Goal: Information Seeking & Learning: Understand process/instructions

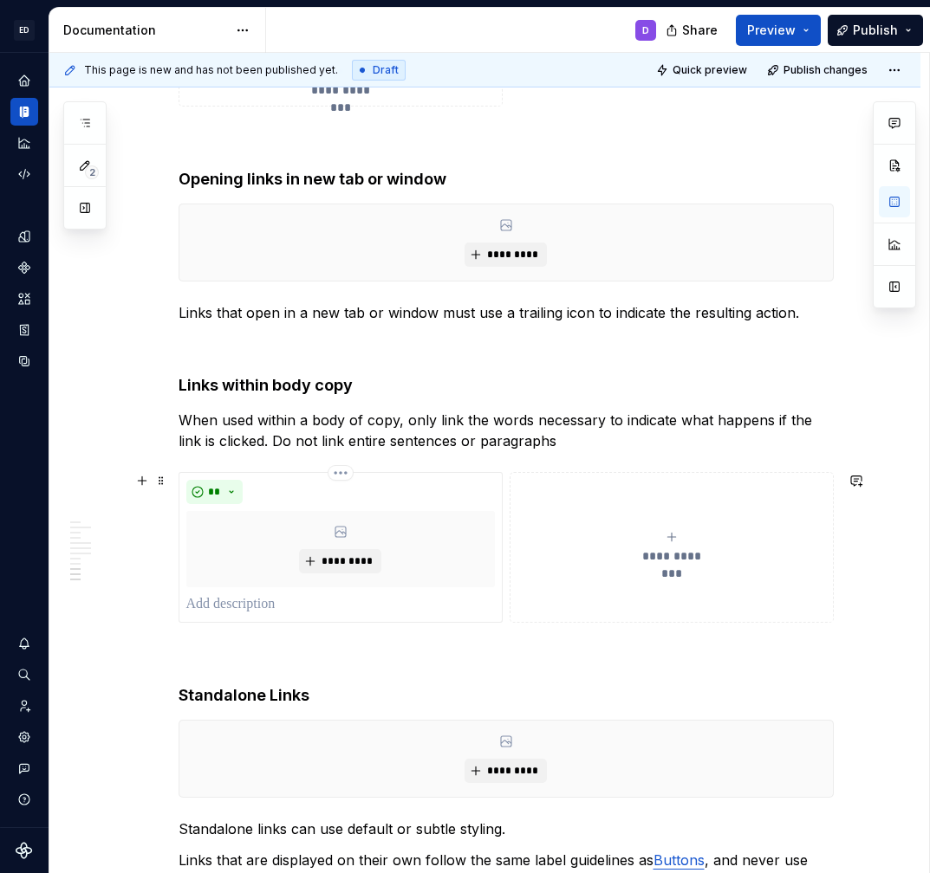
scroll to position [1612, 0]
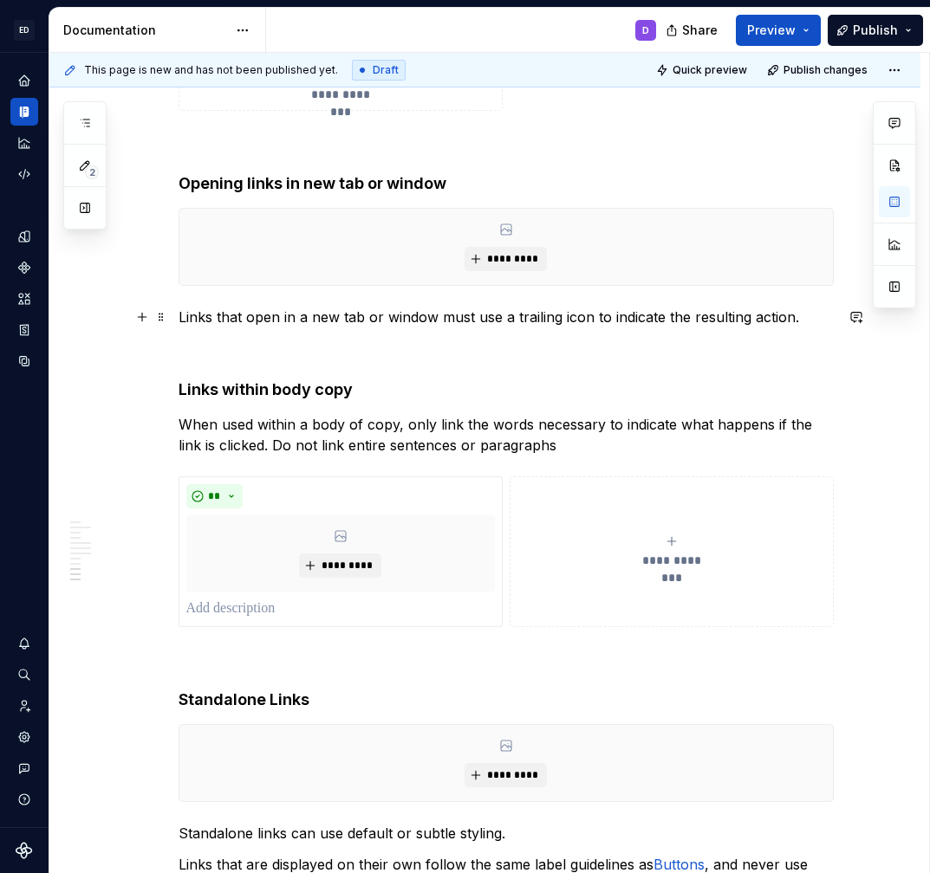
click at [333, 315] on p "Links that open in a new tab or window must use a trailing icon to indicate the…" at bounding box center [505, 317] width 655 height 21
click at [332, 315] on p "Links that open in a new tab or window must use a trailing icon to indicate the…" at bounding box center [505, 317] width 655 height 21
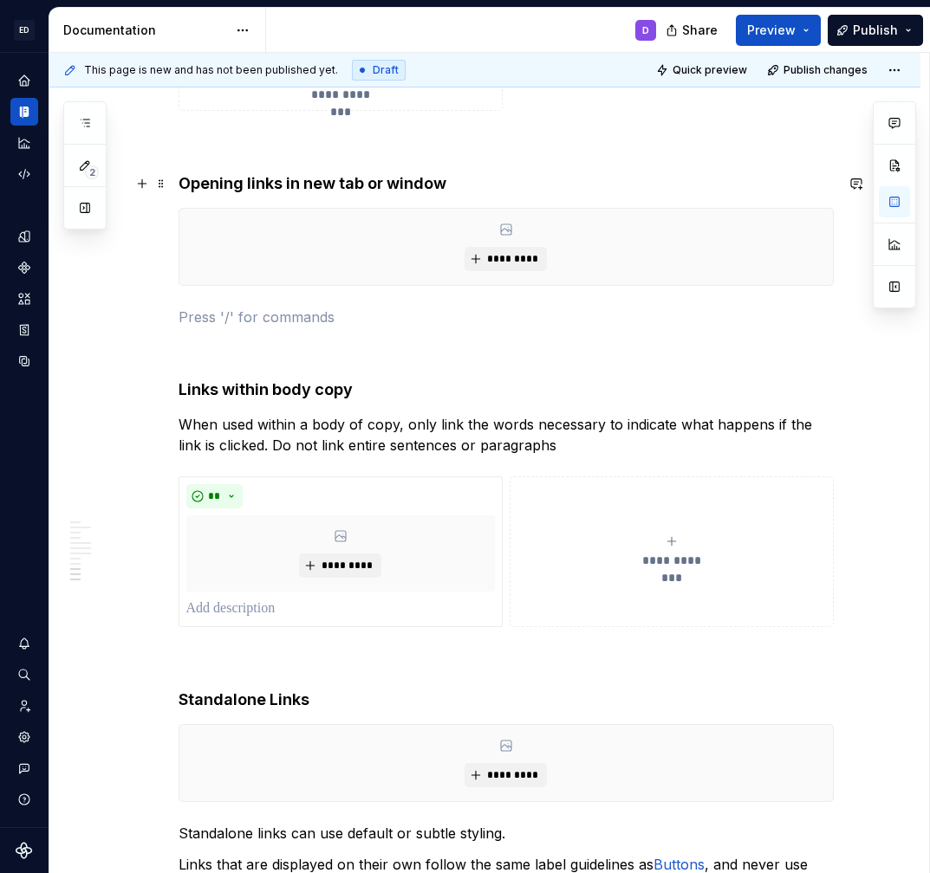
click at [484, 177] on h4 "Opening links in new tab or window" at bounding box center [505, 183] width 655 height 21
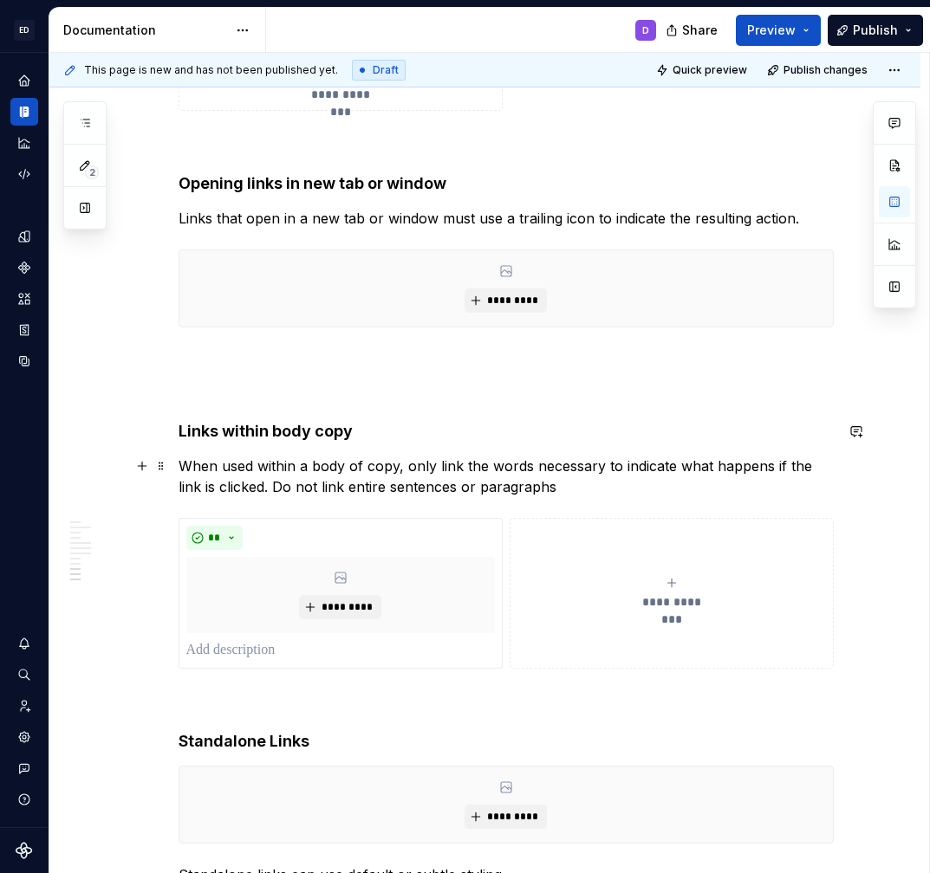
scroll to position [1958, 0]
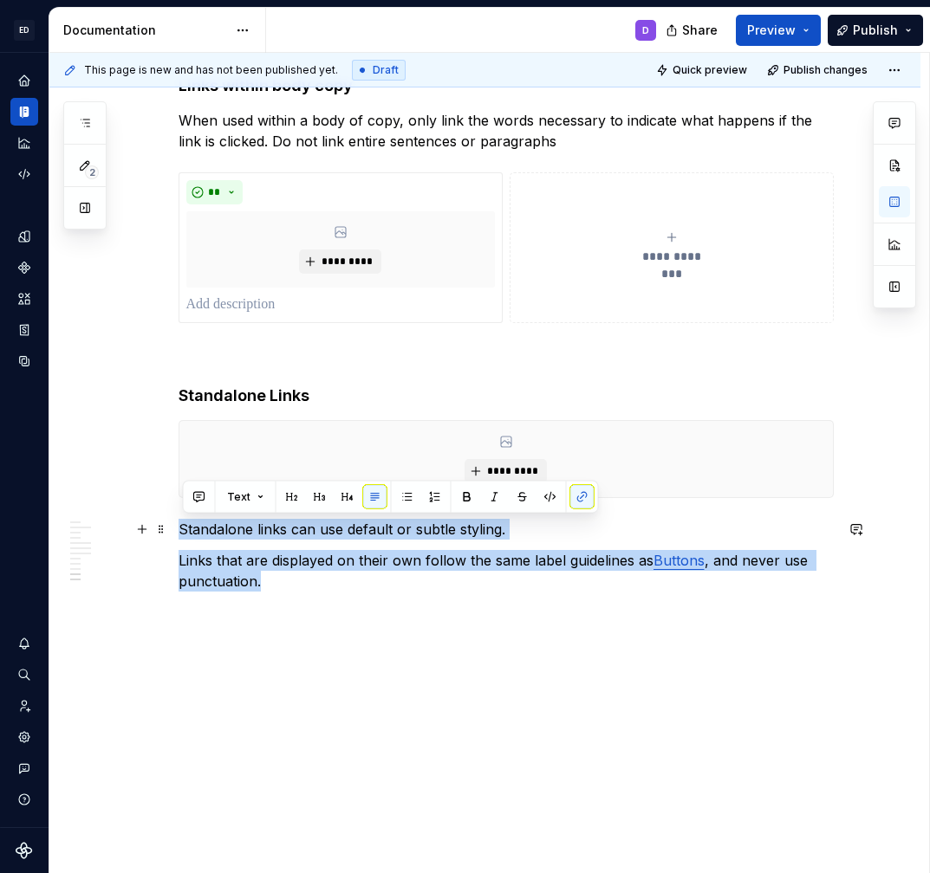
drag, startPoint x: 289, startPoint y: 582, endPoint x: 181, endPoint y: 533, distance: 118.2
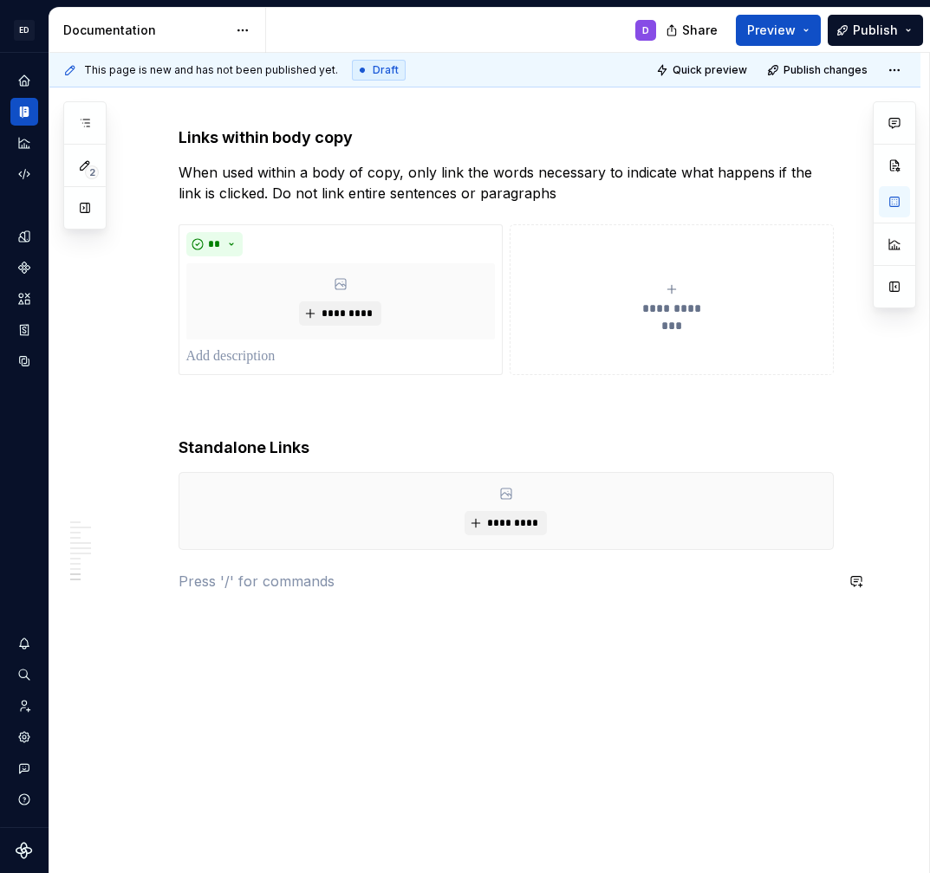
scroll to position [1906, 0]
click at [348, 442] on h4 "Standalone Links" at bounding box center [505, 448] width 655 height 21
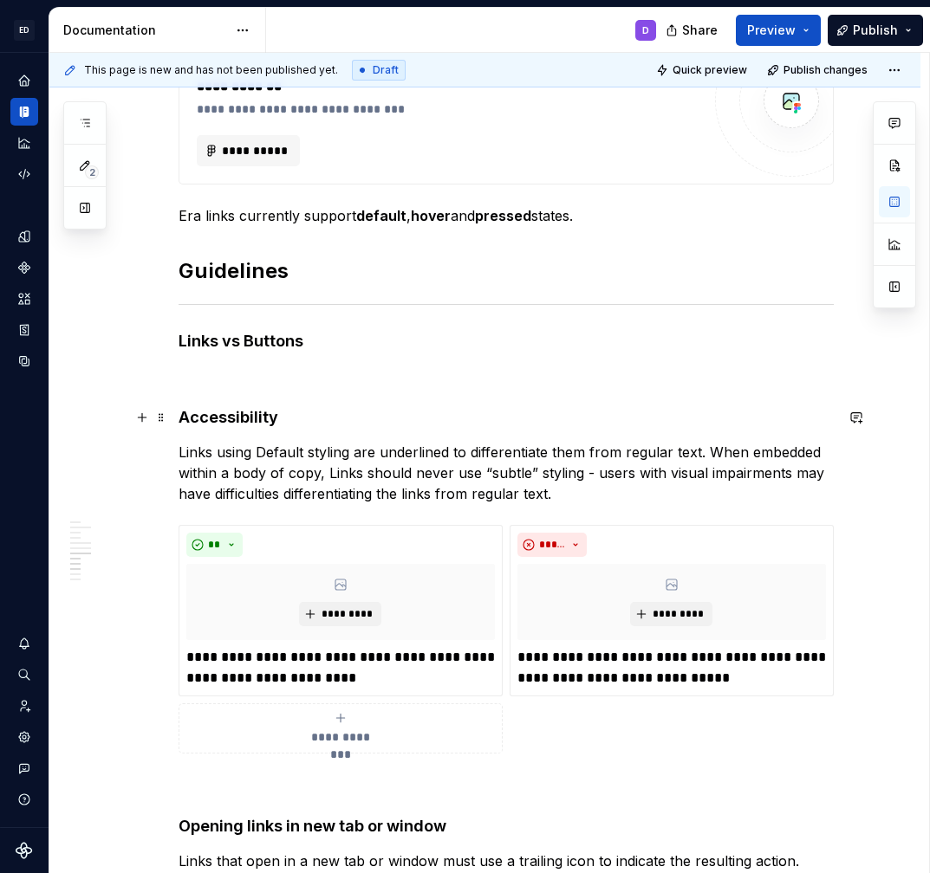
scroll to position [963, 0]
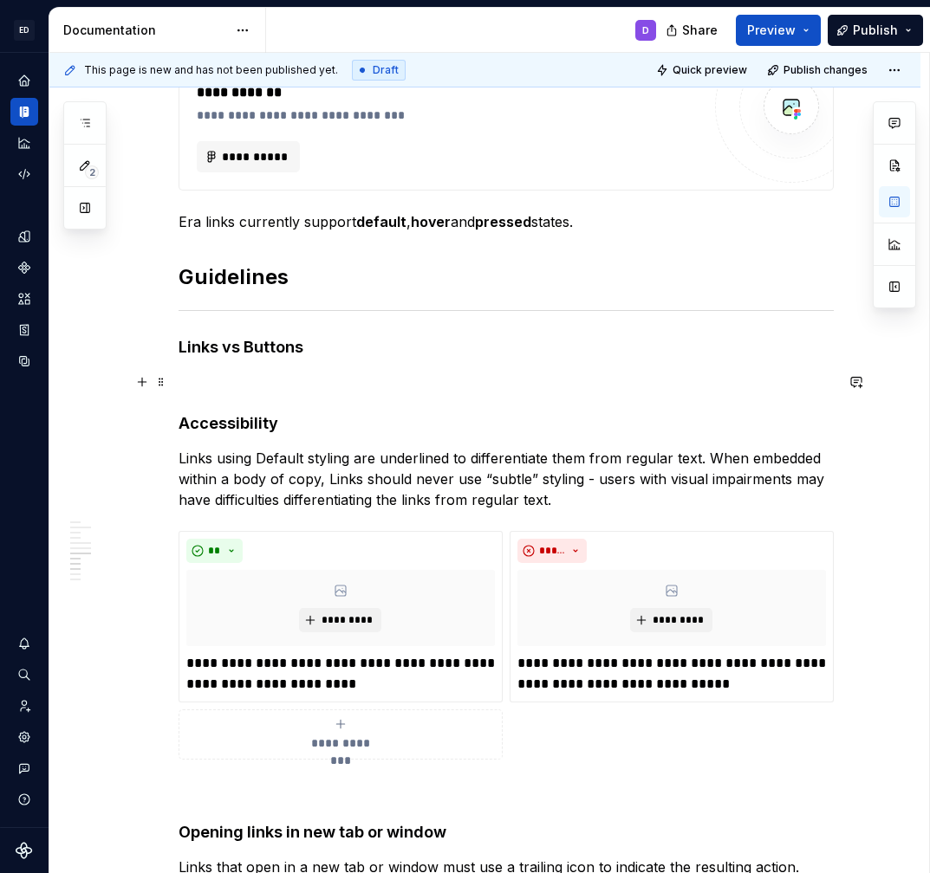
click at [327, 390] on p at bounding box center [505, 382] width 655 height 21
type textarea "*"
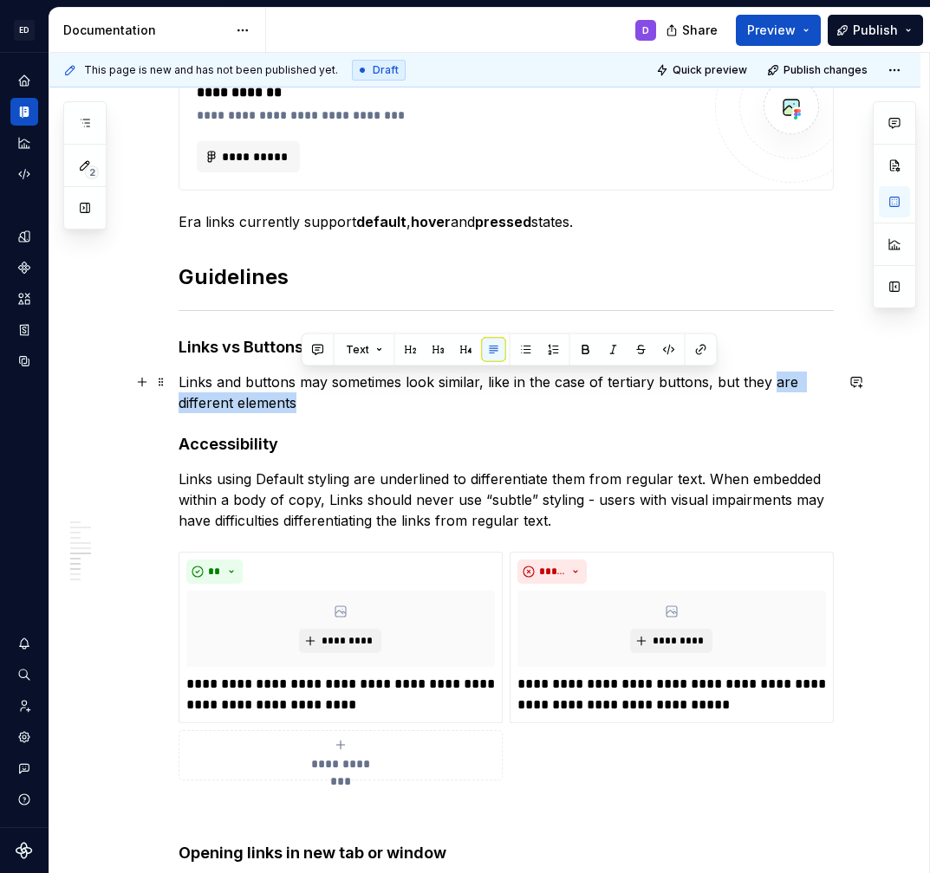
drag, startPoint x: 326, startPoint y: 403, endPoint x: 776, endPoint y: 379, distance: 451.2
click at [776, 379] on p "Links and buttons may sometimes look similar, like in the case of tertiary butt…" at bounding box center [505, 393] width 655 height 42
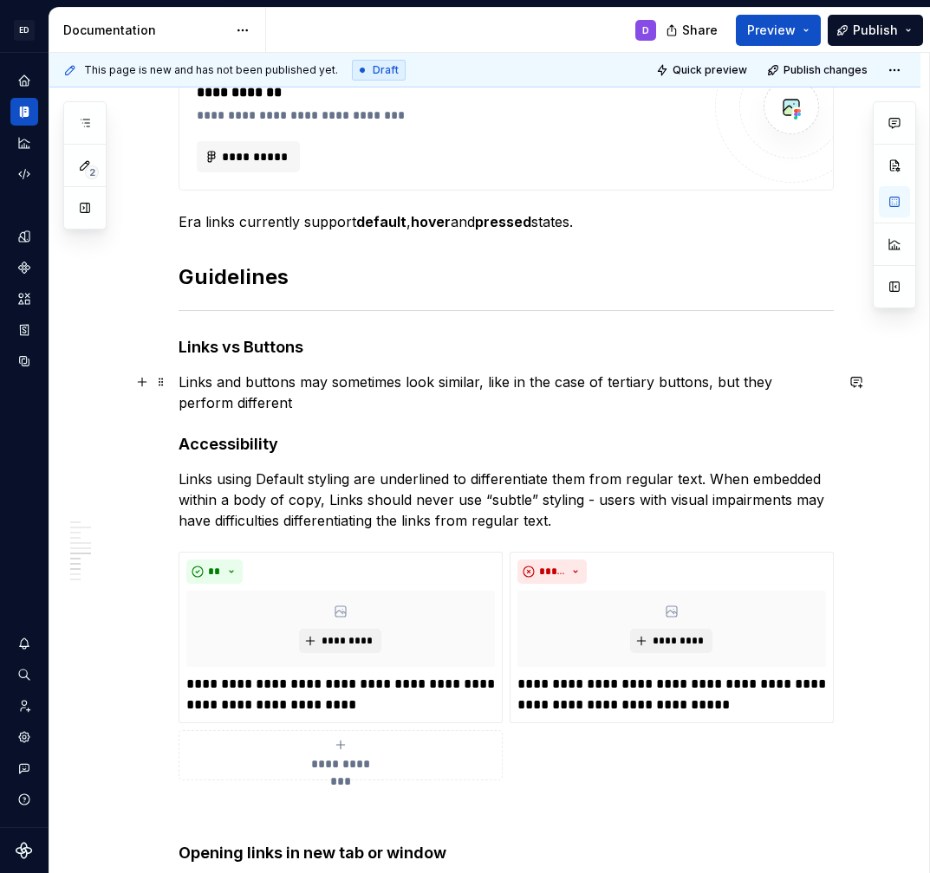
click at [607, 389] on p "Links and buttons may sometimes look similar, like in the case of tertiary butt…" at bounding box center [505, 393] width 655 height 42
click at [608, 382] on p "Links and buttons may sometimes look similar, like in the case of links and ter…" at bounding box center [505, 393] width 655 height 42
click at [186, 404] on p "Links and buttons may sometimes look similar, like in the case of default-style…" at bounding box center [505, 393] width 655 height 42
click at [769, 378] on p "Links and buttons may sometimes look similar, like in the case of default-style…" at bounding box center [505, 393] width 655 height 42
click at [483, 379] on p "Links and buttons may sometimes look similar, like in the case of default-style…" at bounding box center [505, 393] width 655 height 42
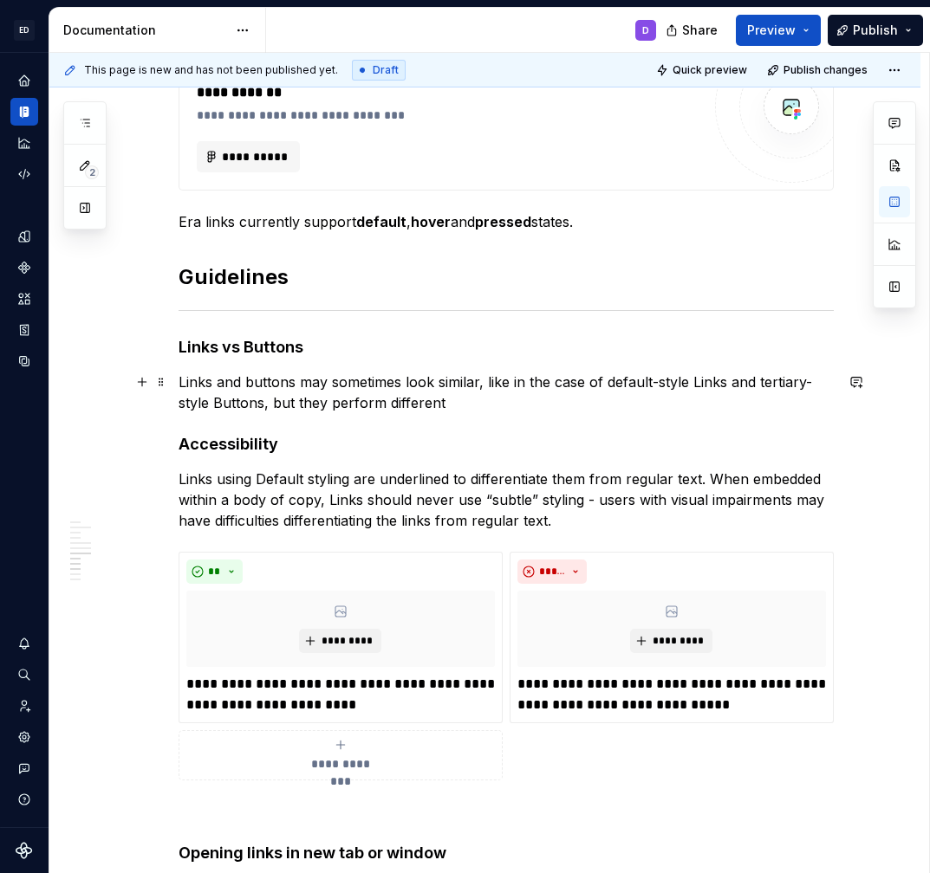
click at [470, 403] on p "Links and buttons may sometimes look similar, like in the case of default-style…" at bounding box center [505, 393] width 655 height 42
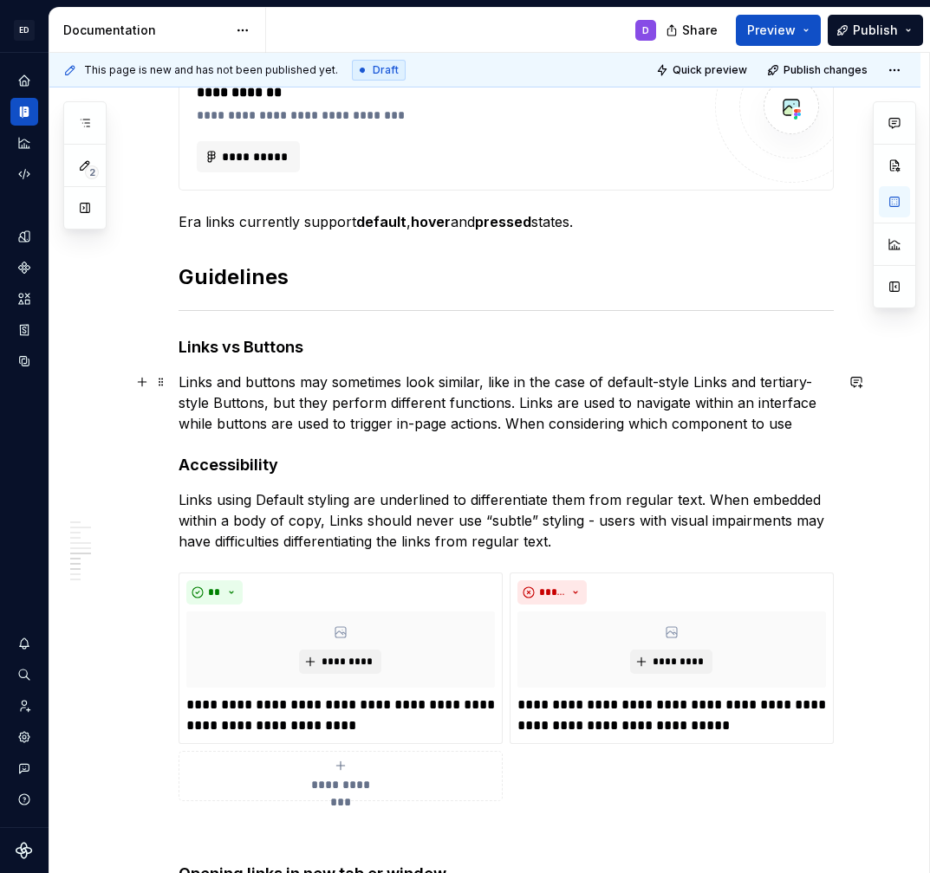
click at [516, 405] on p "Links and buttons may sometimes look similar, like in the case of default-style…" at bounding box center [505, 403] width 655 height 62
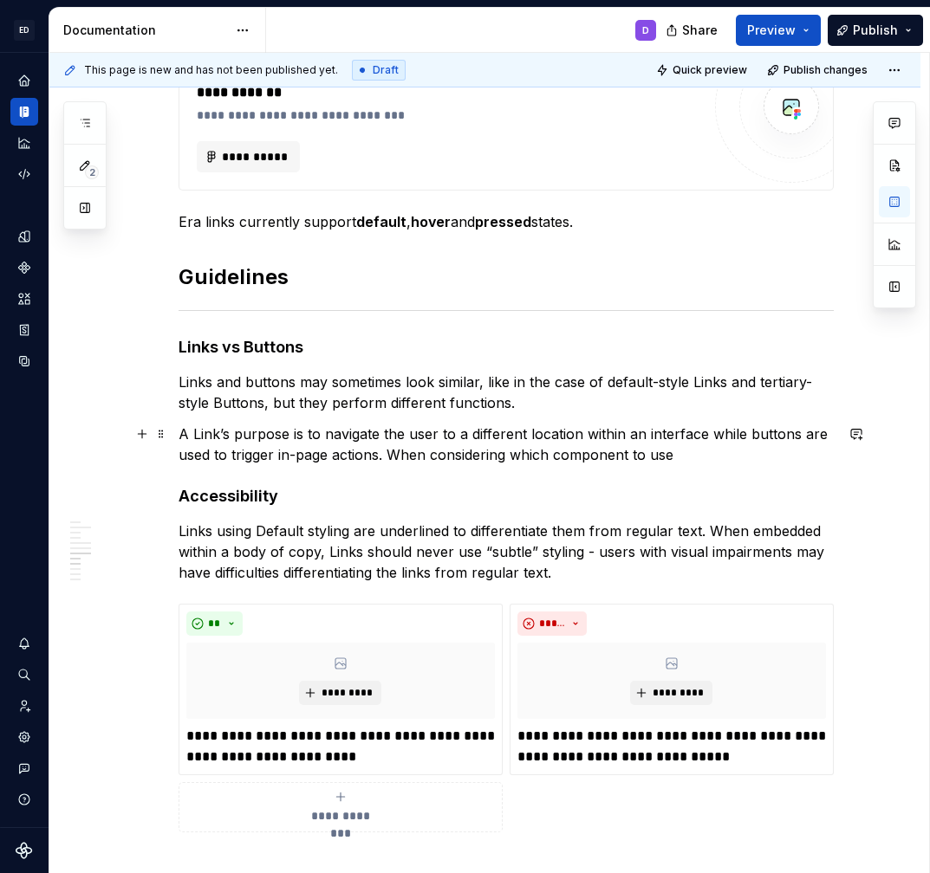
click at [710, 430] on p "A Link’s purpose is to navigate the user to a different location within an inte…" at bounding box center [505, 445] width 655 height 42
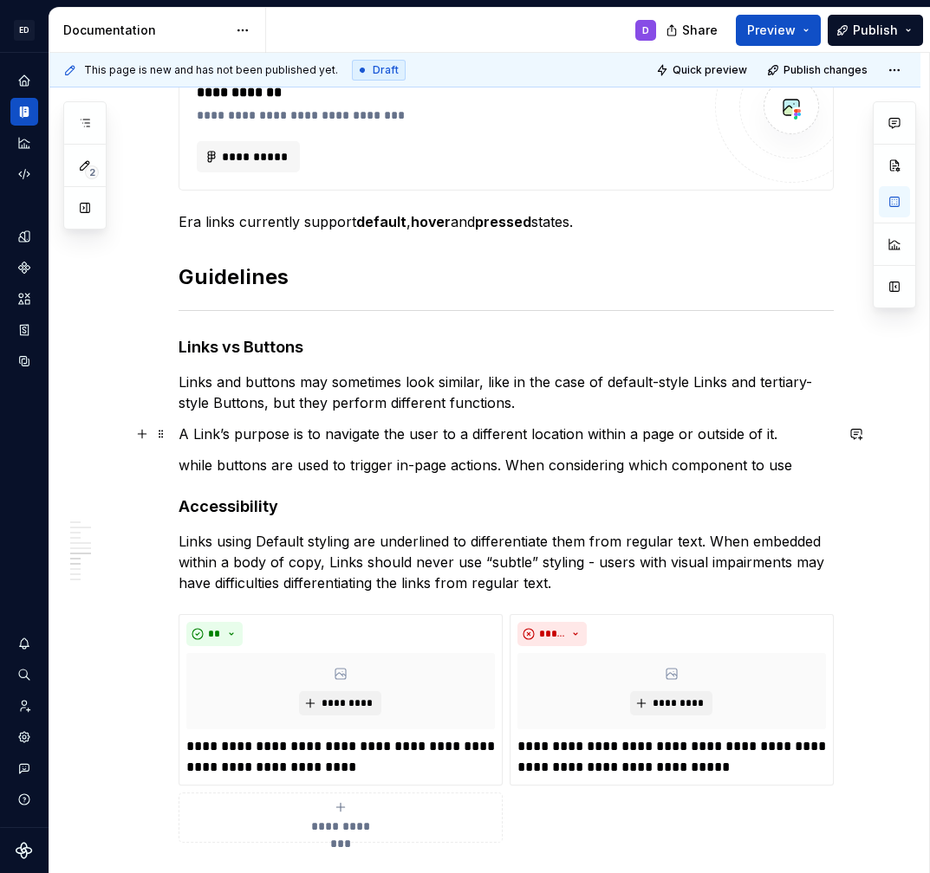
click at [676, 433] on p "A Link’s purpose is to navigate the user to a different location within a page …" at bounding box center [505, 434] width 655 height 21
click at [635, 431] on p "A Link’s purpose is to navigate the user to a different location within a pageo…" at bounding box center [505, 434] width 655 height 21
click at [584, 433] on p "A Link’s purpose is to navigate the user to a different location within a pageo…" at bounding box center [505, 434] width 655 height 21
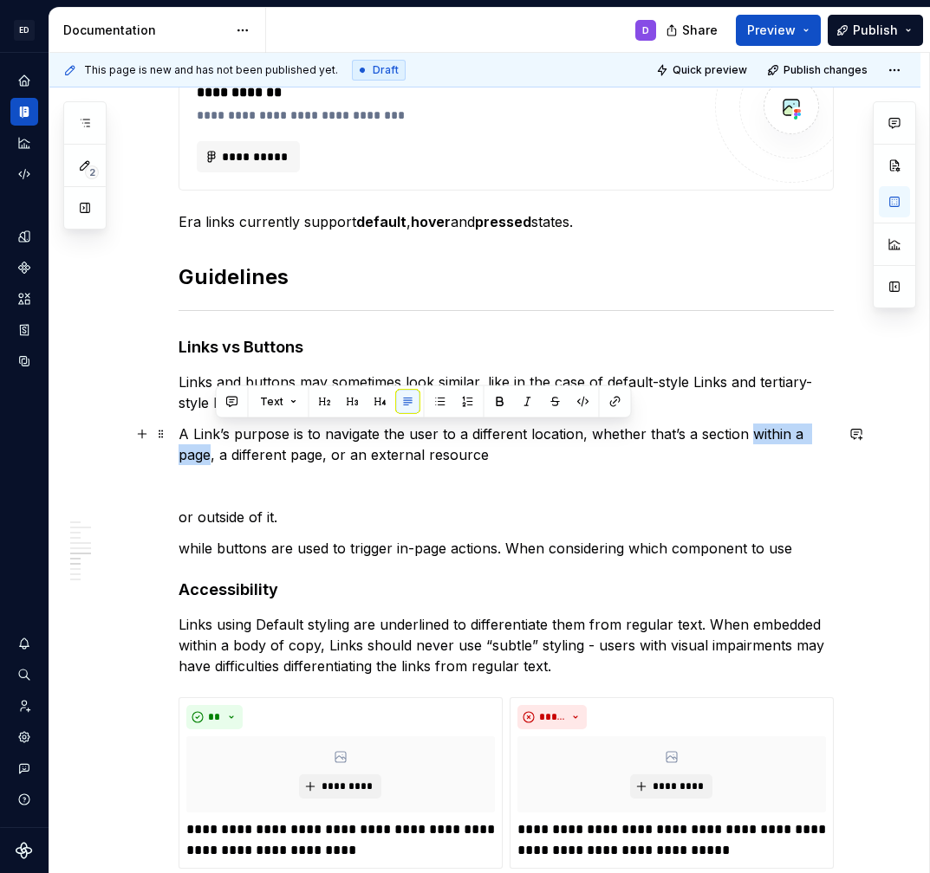
drag, startPoint x: 752, startPoint y: 435, endPoint x: 216, endPoint y: 459, distance: 536.9
click at [216, 459] on p "A Link’s purpose is to navigate the user to a different location, whether that’…" at bounding box center [505, 445] width 655 height 42
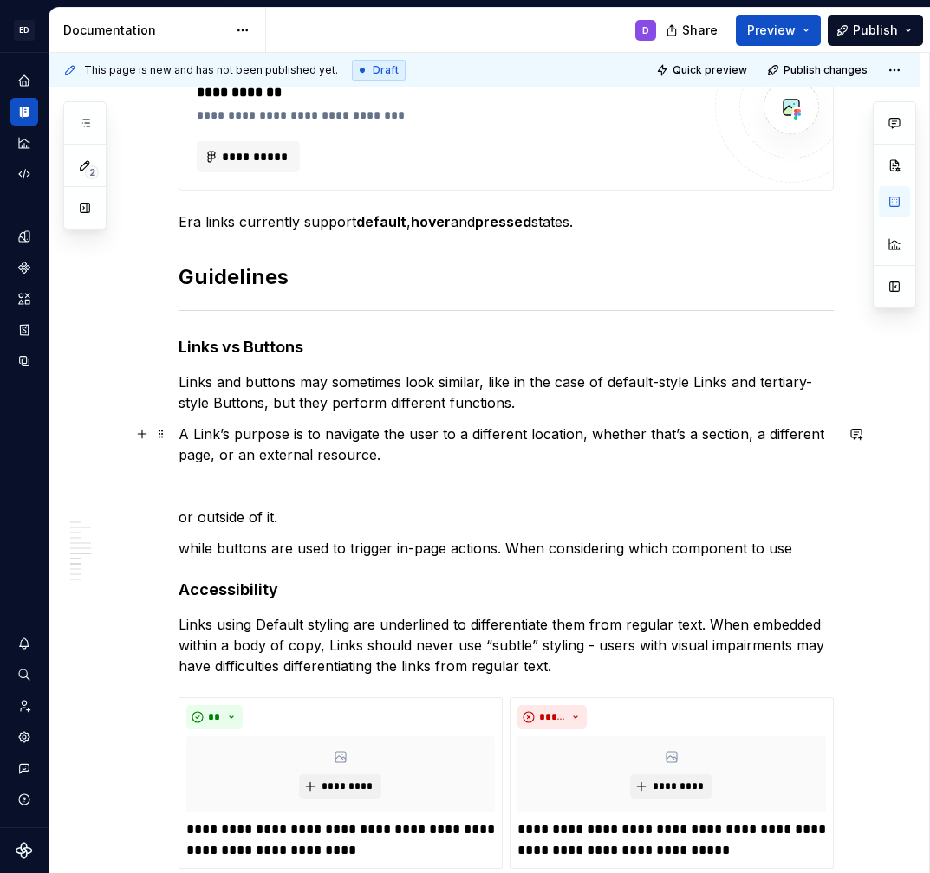
click at [621, 435] on p "A Link’s purpose is to navigate the user to a different location, whether that’…" at bounding box center [505, 445] width 655 height 42
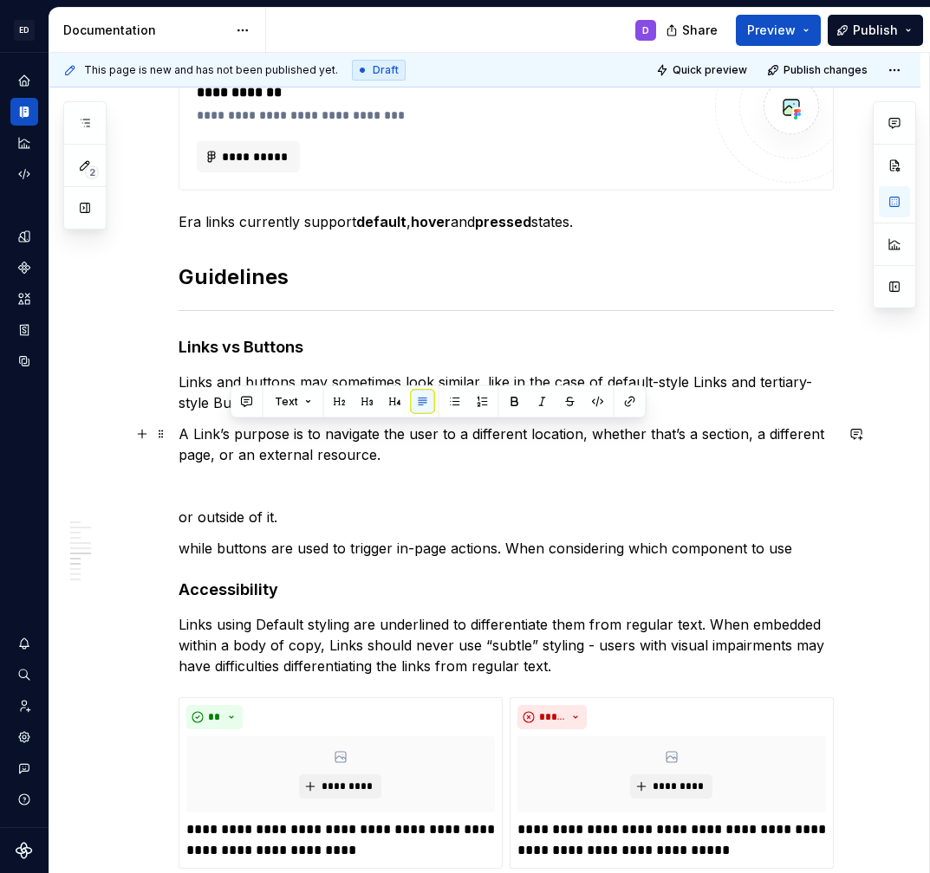
click at [685, 430] on p "A Link’s purpose is to navigate the user to a different location, whether that’…" at bounding box center [505, 445] width 655 height 42
drag, startPoint x: 685, startPoint y: 430, endPoint x: 584, endPoint y: 437, distance: 101.6
click at [584, 437] on p "A Link’s purpose is to navigate the user to a different location, whether that’…" at bounding box center [505, 445] width 655 height 42
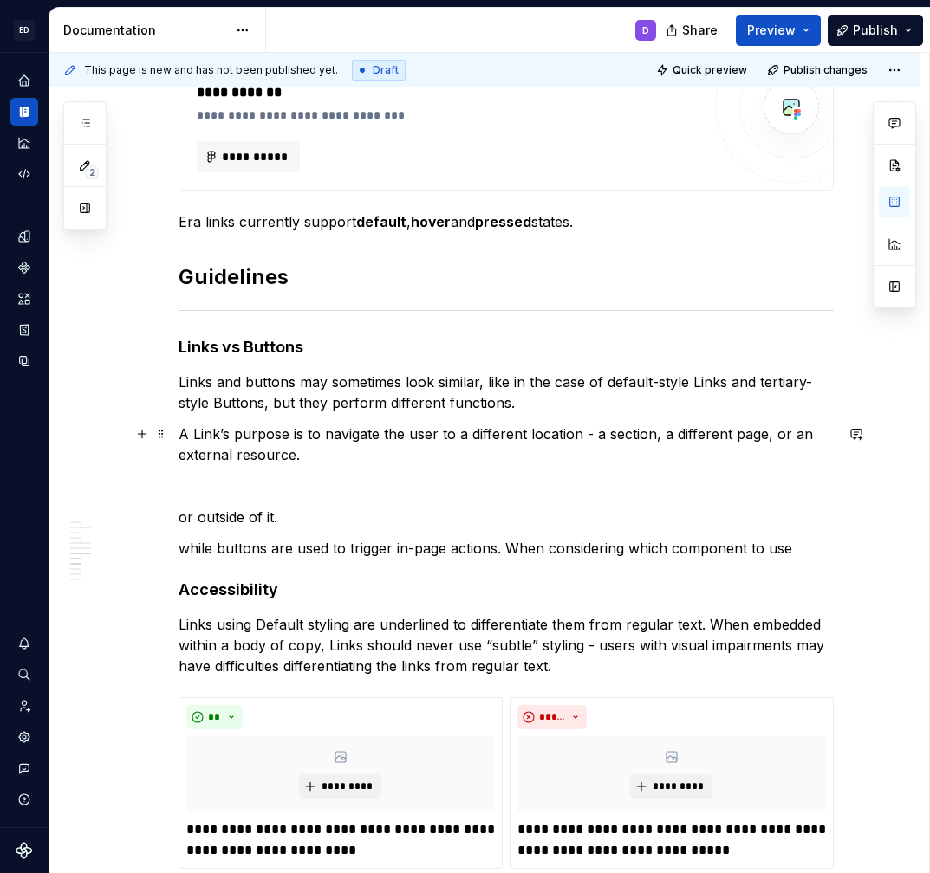
click at [379, 444] on p "A Link’s purpose is to navigate the user to a different location - a section, a…" at bounding box center [505, 445] width 655 height 42
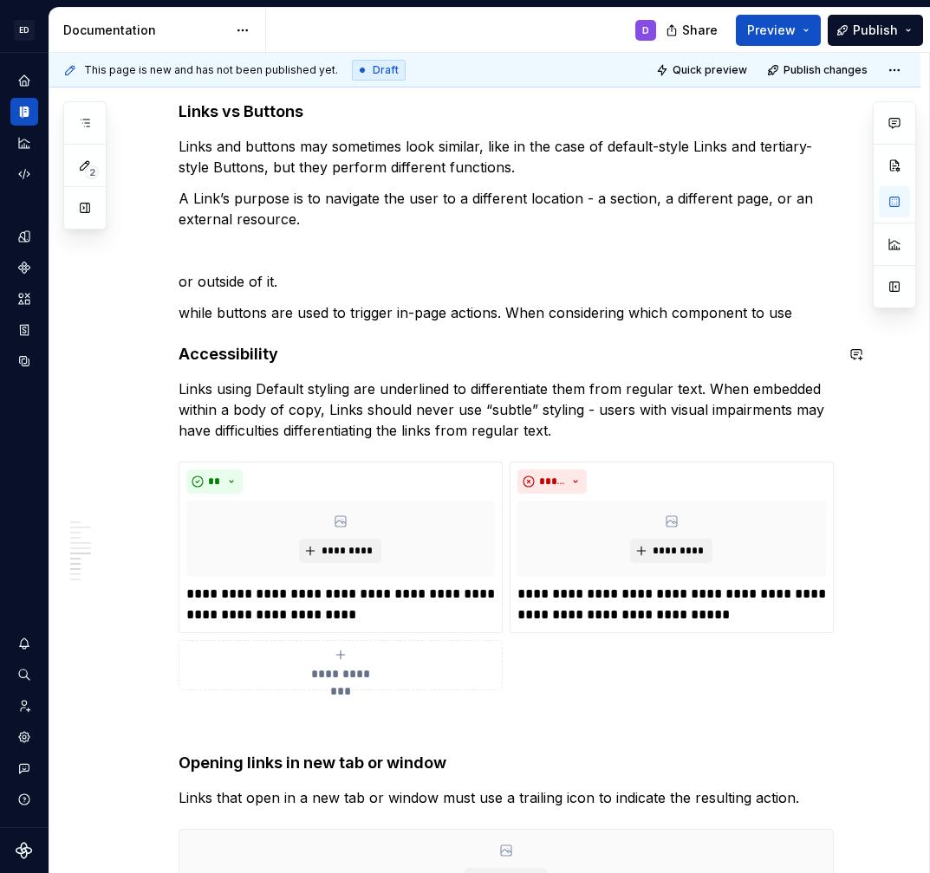
scroll to position [1200, 0]
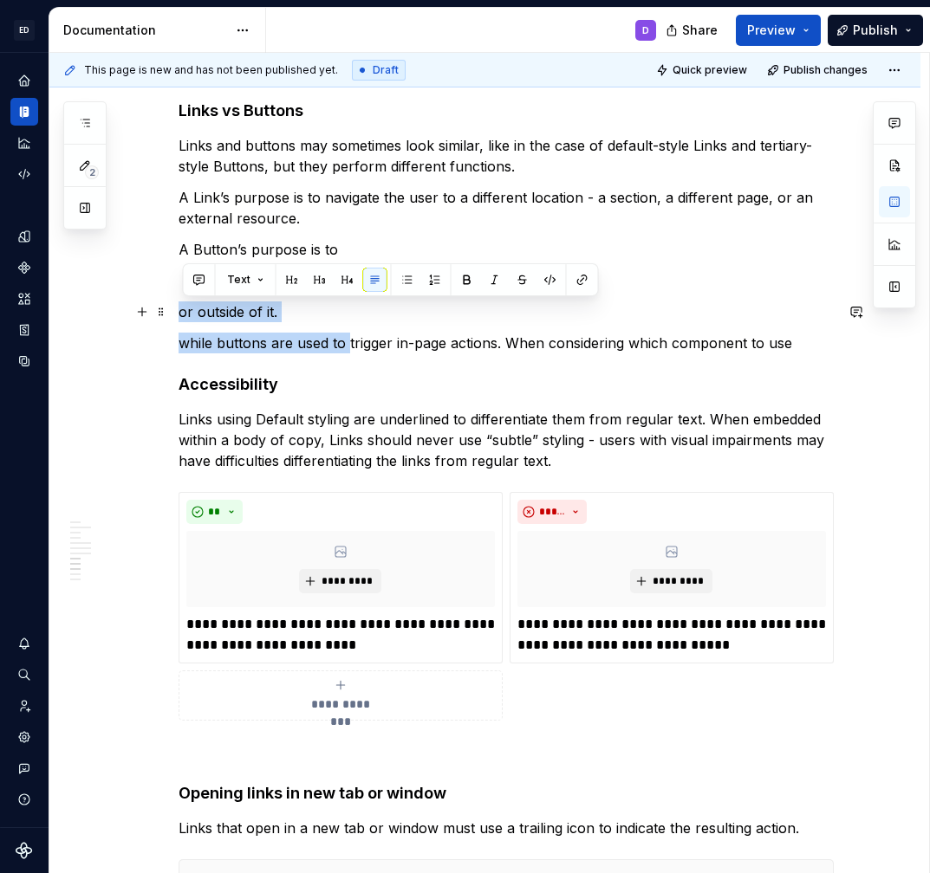
drag, startPoint x: 352, startPoint y: 338, endPoint x: 184, endPoint y: 309, distance: 170.5
click at [184, 309] on div "**********" at bounding box center [505, 365] width 655 height 2447
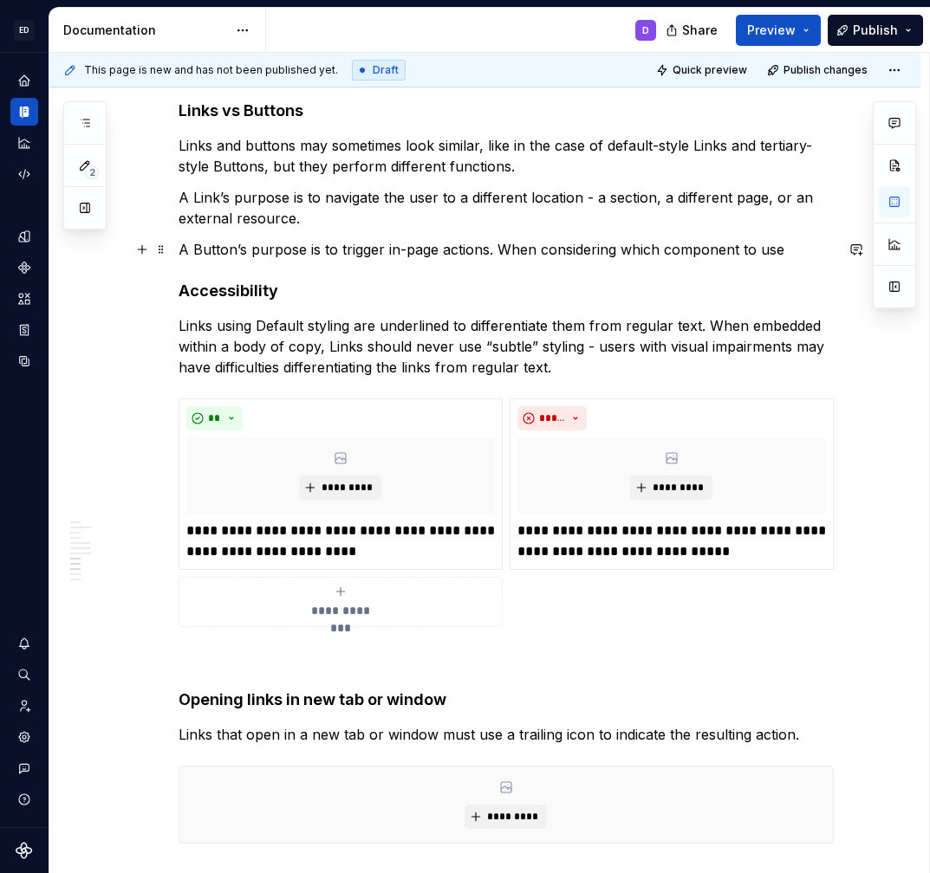
click at [502, 250] on p "A Button’s purpose is to trigger in-page actions. When considering which compon…" at bounding box center [505, 249] width 655 height 21
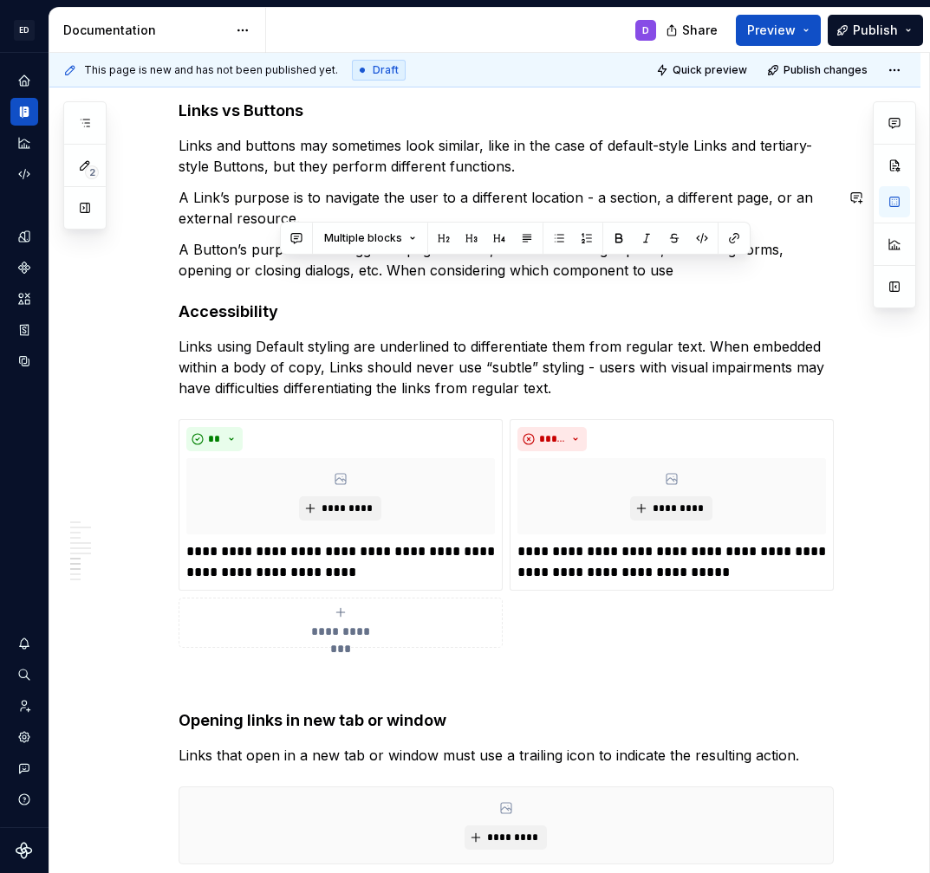
click at [527, 251] on div "Multiple blocks" at bounding box center [515, 238] width 470 height 33
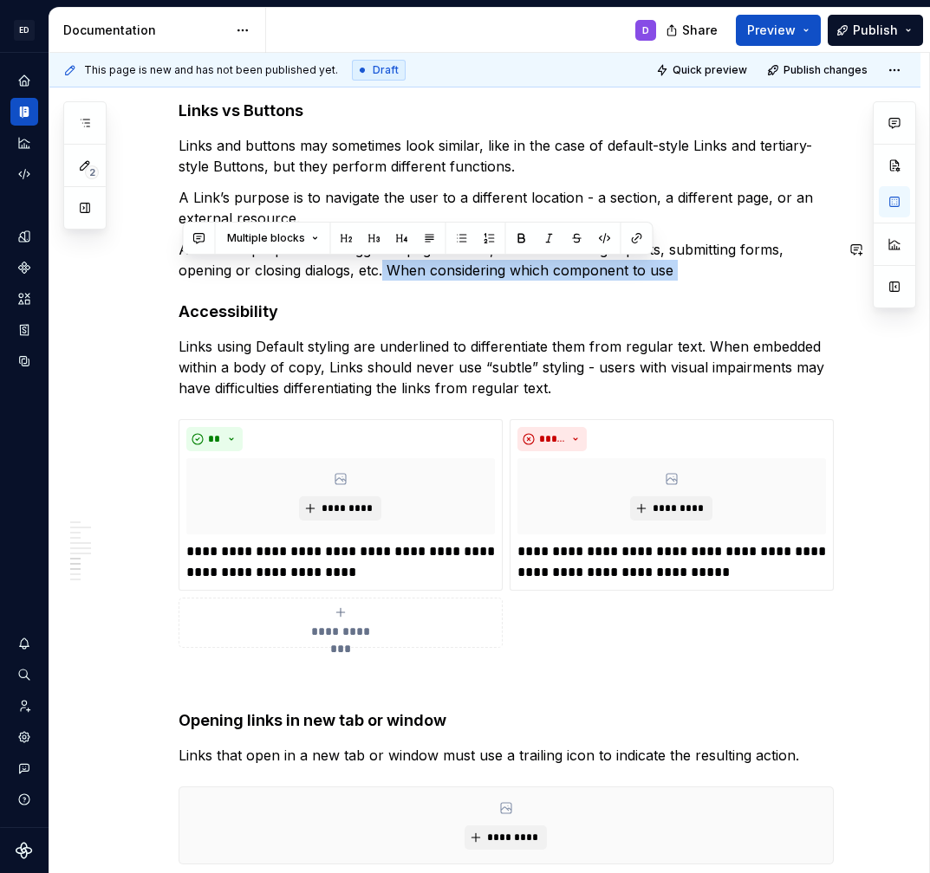
drag, startPoint x: 387, startPoint y: 277, endPoint x: 678, endPoint y: 281, distance: 291.1
click at [678, 281] on div "**********" at bounding box center [505, 329] width 655 height 2374
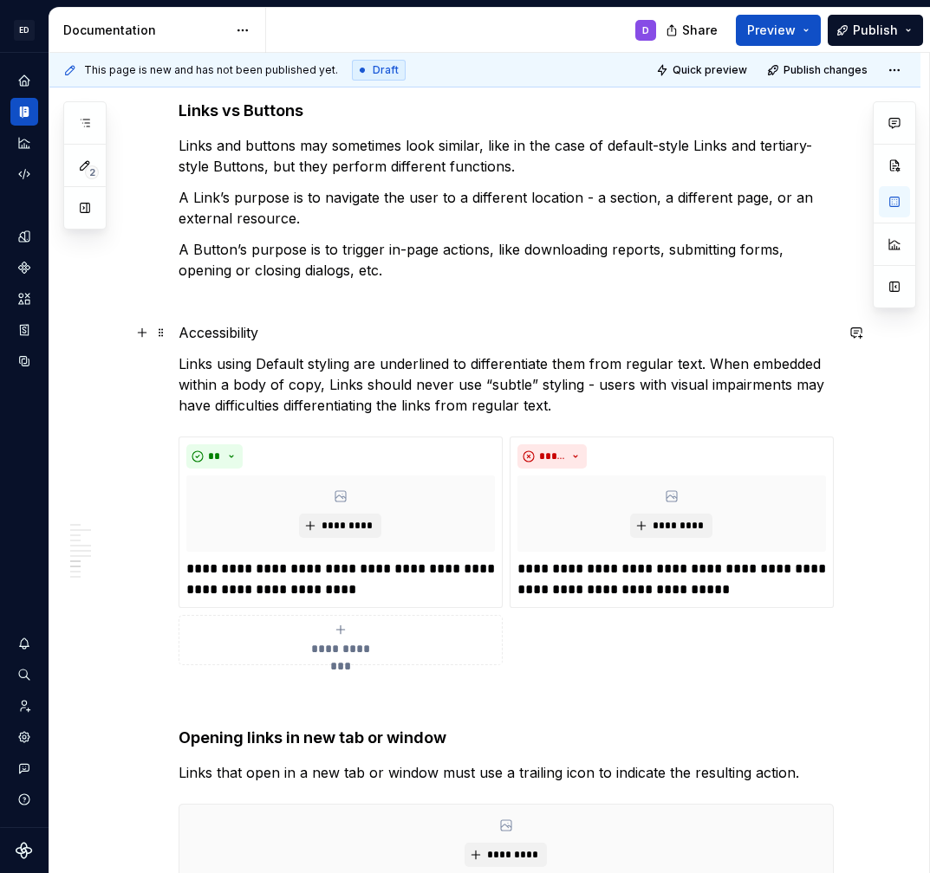
click at [220, 341] on p "Accessibility" at bounding box center [505, 332] width 655 height 21
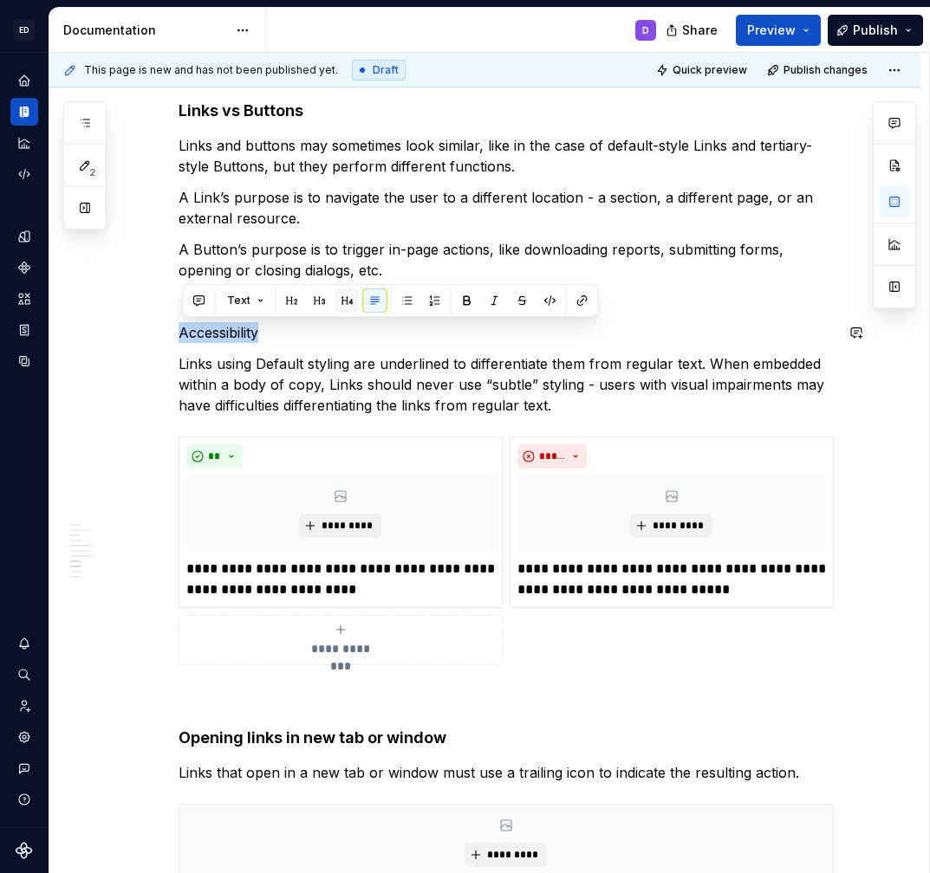
click at [349, 295] on button "button" at bounding box center [347, 301] width 24 height 24
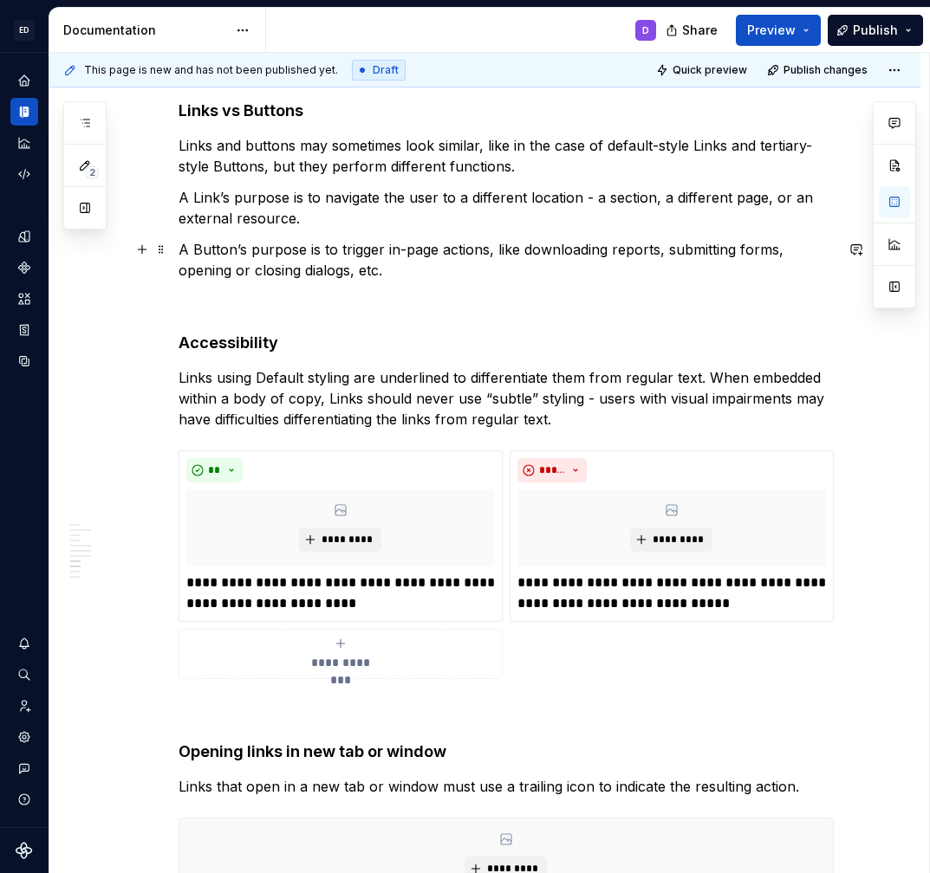
click at [414, 250] on p "A Button’s purpose is to trigger in-page actions, like downloading reports, sub…" at bounding box center [505, 260] width 655 height 42
click at [414, 266] on p "A Button’s purpose is to trigger in-page actions, like downloading reports, sub…" at bounding box center [505, 260] width 655 height 42
click at [319, 211] on p "A Link’s purpose is to navigate the user to a different location - a section, a…" at bounding box center [505, 208] width 655 height 42
click at [383, 216] on p "A Link’s purpose is to navigate the user to a different location - a section, a…" at bounding box center [505, 208] width 655 height 42
click at [400, 217] on p "A Link’s purpose is to navigate the user to a different location - a section, a…" at bounding box center [505, 208] width 655 height 42
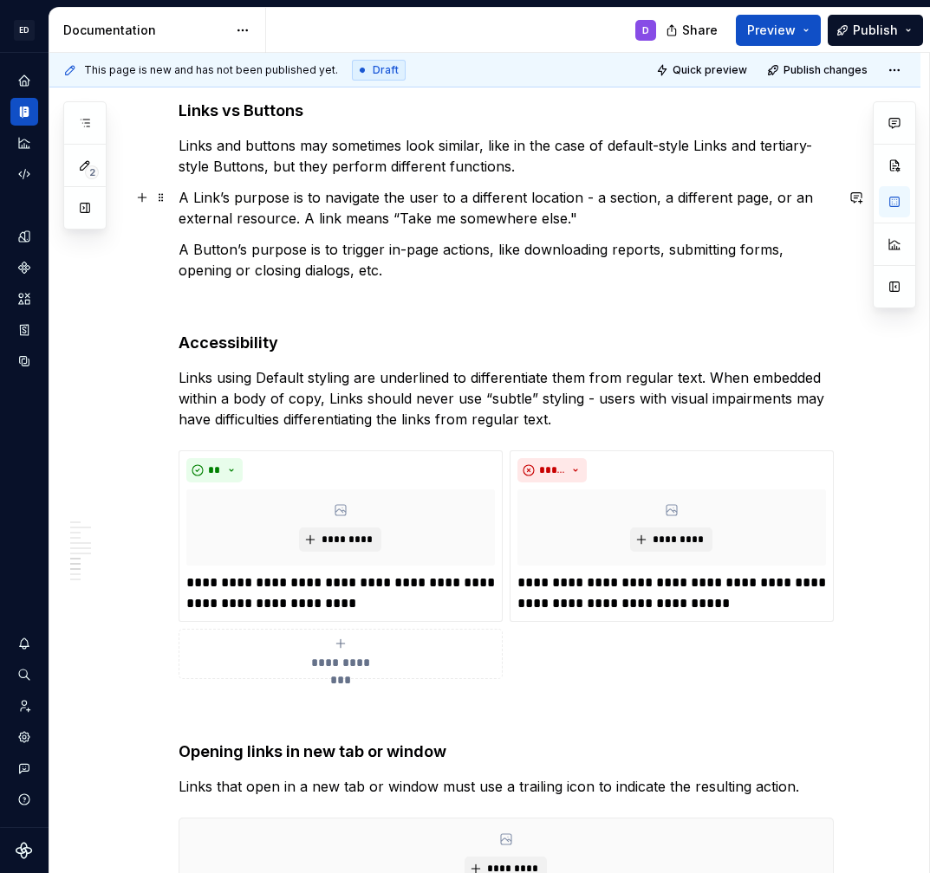
click at [590, 228] on p "A Link’s purpose is to navigate the user to a different location - a section, a…" at bounding box center [505, 208] width 655 height 42
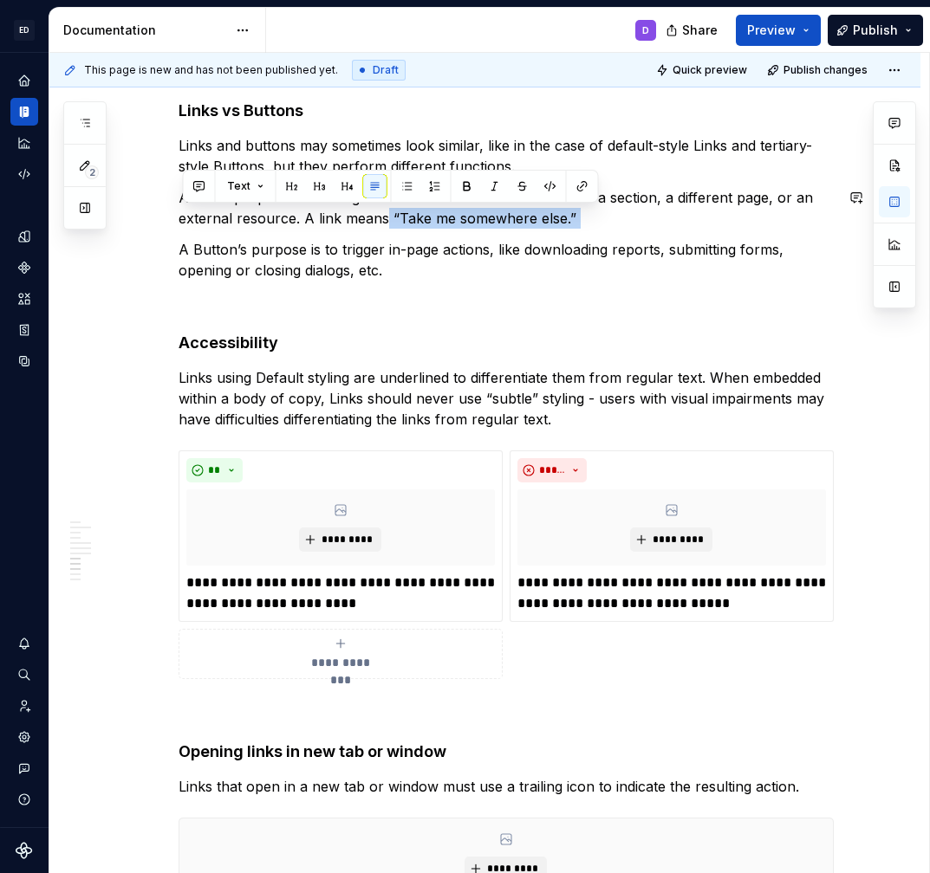
drag, startPoint x: 388, startPoint y: 217, endPoint x: 574, endPoint y: 230, distance: 186.7
click at [574, 230] on div "**********" at bounding box center [505, 344] width 655 height 2405
click at [490, 186] on button "button" at bounding box center [495, 186] width 24 height 24
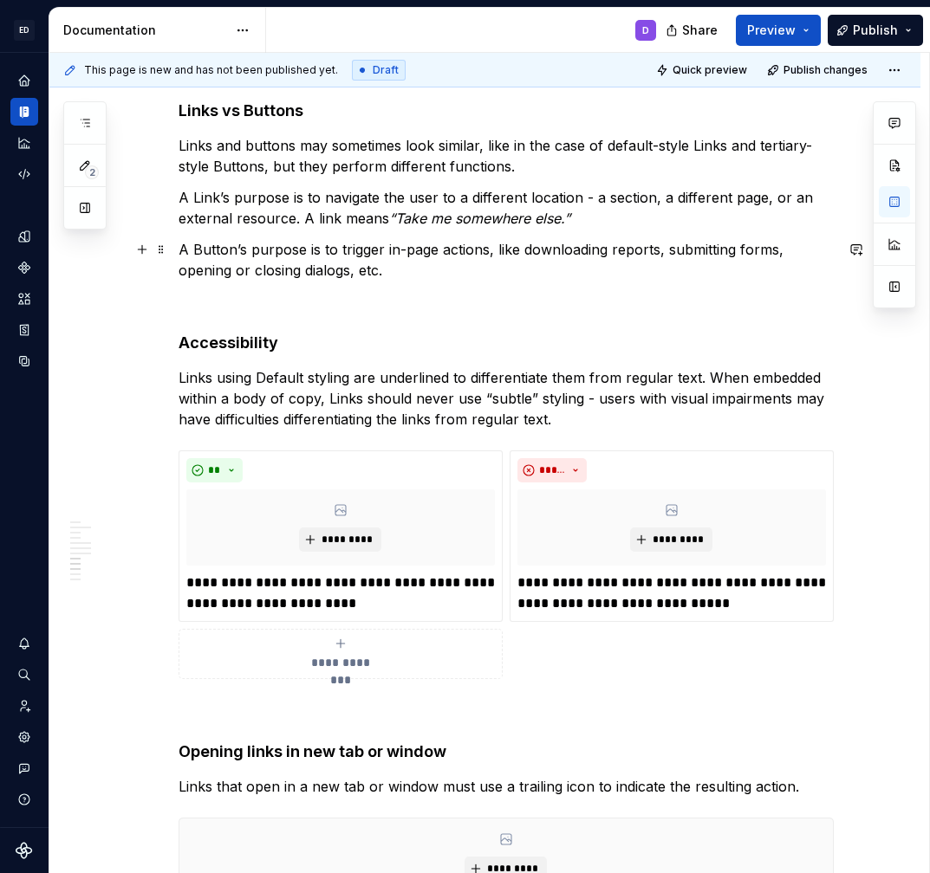
click at [444, 256] on p "A Button’s purpose is to trigger in-page actions, like downloading reports, sub…" at bounding box center [505, 260] width 655 height 42
click at [417, 283] on div "**********" at bounding box center [505, 344] width 655 height 2405
click at [321, 218] on p "A Link’s purpose is to navigate the user to a different location - a section, a…" at bounding box center [505, 208] width 655 height 42
click at [415, 260] on p "A Button’s purpose is to trigger in-page actions, like downloading reports, sub…" at bounding box center [505, 260] width 655 height 42
click at [485, 282] on div "**********" at bounding box center [505, 344] width 655 height 2405
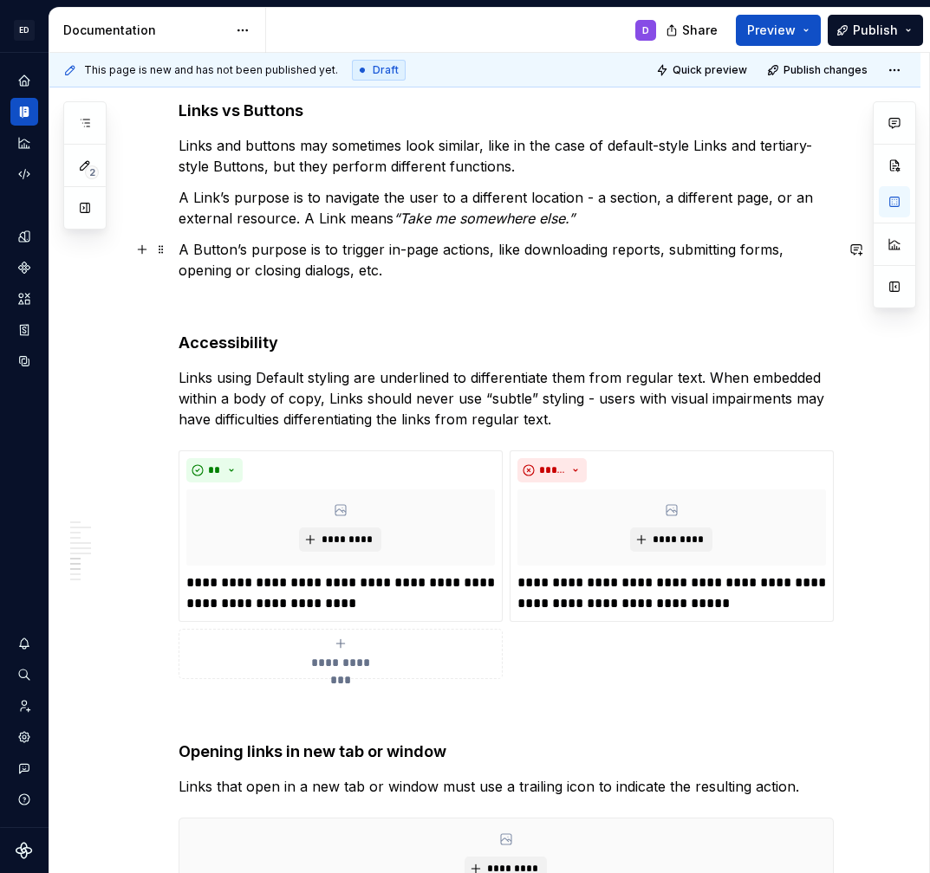
click at [435, 266] on p "A Button’s purpose is to trigger in-page actions, like downloading reports, sub…" at bounding box center [505, 260] width 655 height 42
click at [574, 217] on em "“Take me somewhere else.”" at bounding box center [483, 218] width 181 height 17
click at [650, 273] on p "A Button’s purpose is to trigger in-page actions, like downloading reports, sub…" at bounding box center [505, 260] width 655 height 42
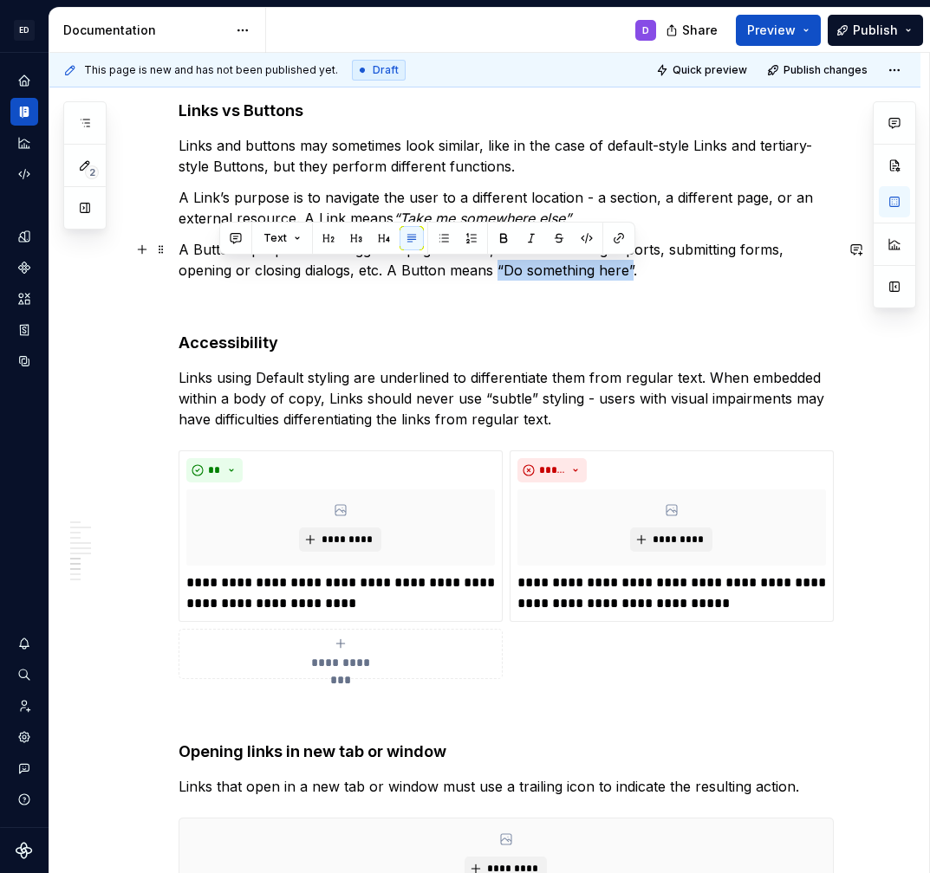
drag, startPoint x: 633, startPoint y: 277, endPoint x: 501, endPoint y: 276, distance: 132.6
click at [501, 276] on p "A Button’s purpose is to trigger in-page actions, like downloading reports, sub…" at bounding box center [505, 260] width 655 height 42
click at [529, 229] on button "button" at bounding box center [531, 238] width 24 height 24
click at [584, 185] on div "**********" at bounding box center [505, 344] width 655 height 2405
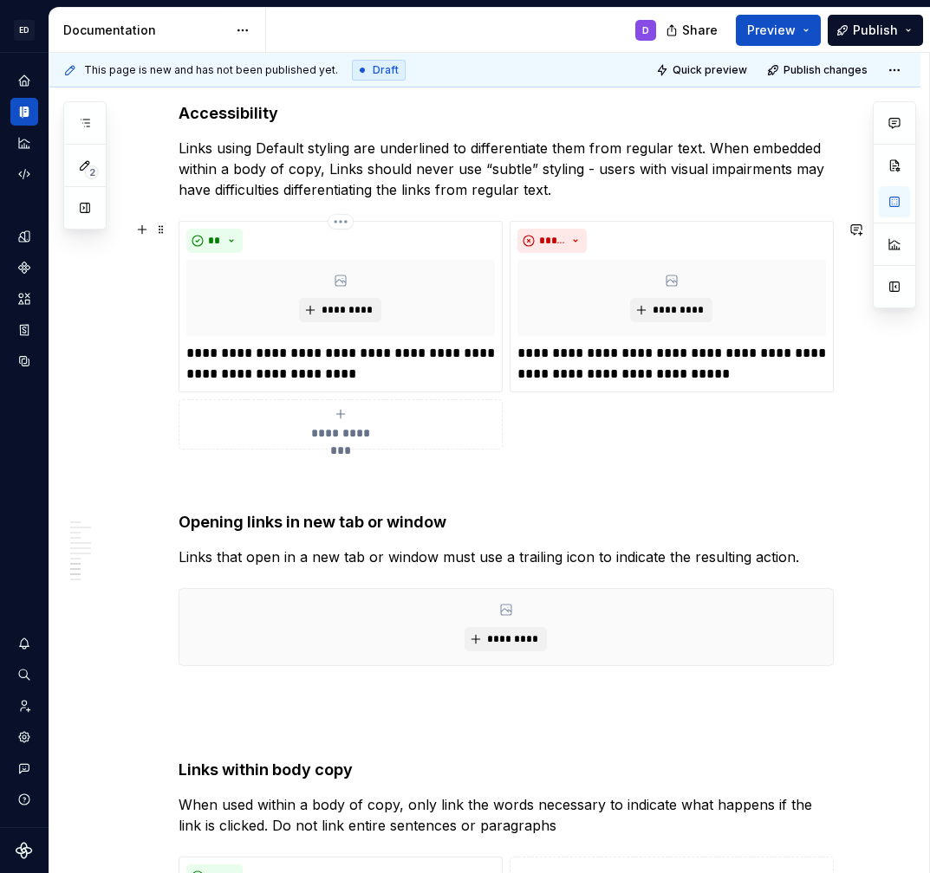
scroll to position [1432, 0]
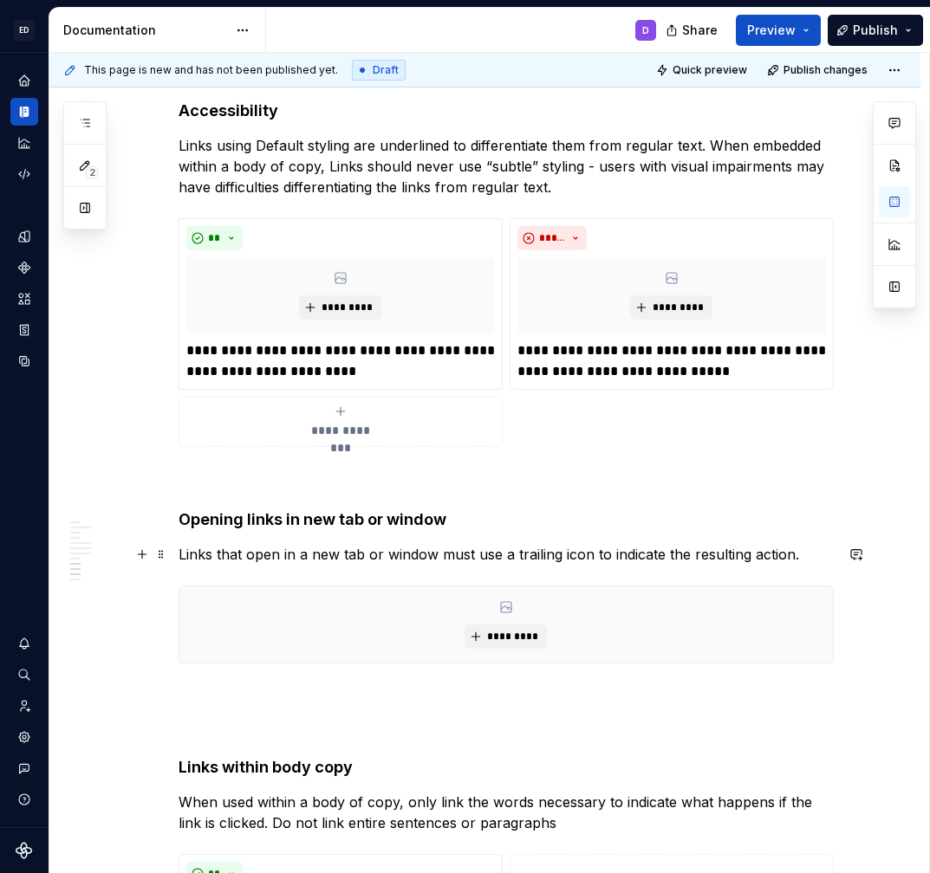
click at [840, 556] on div "**********" at bounding box center [484, 232] width 871 height 2729
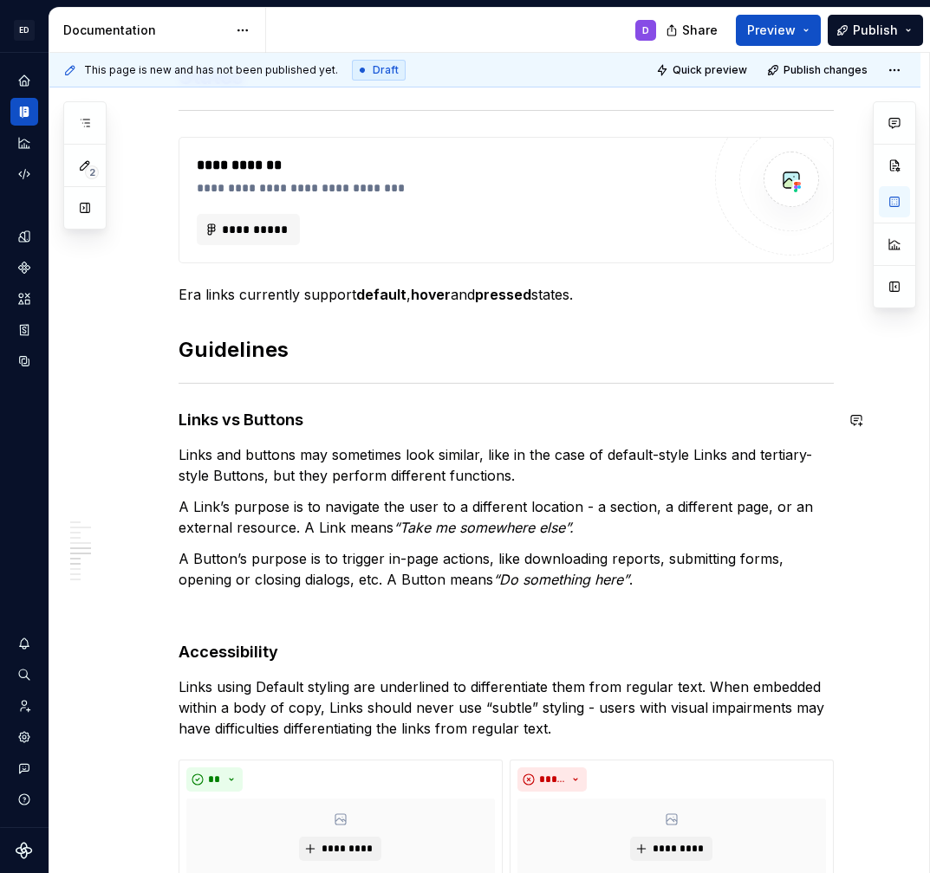
scroll to position [816, 0]
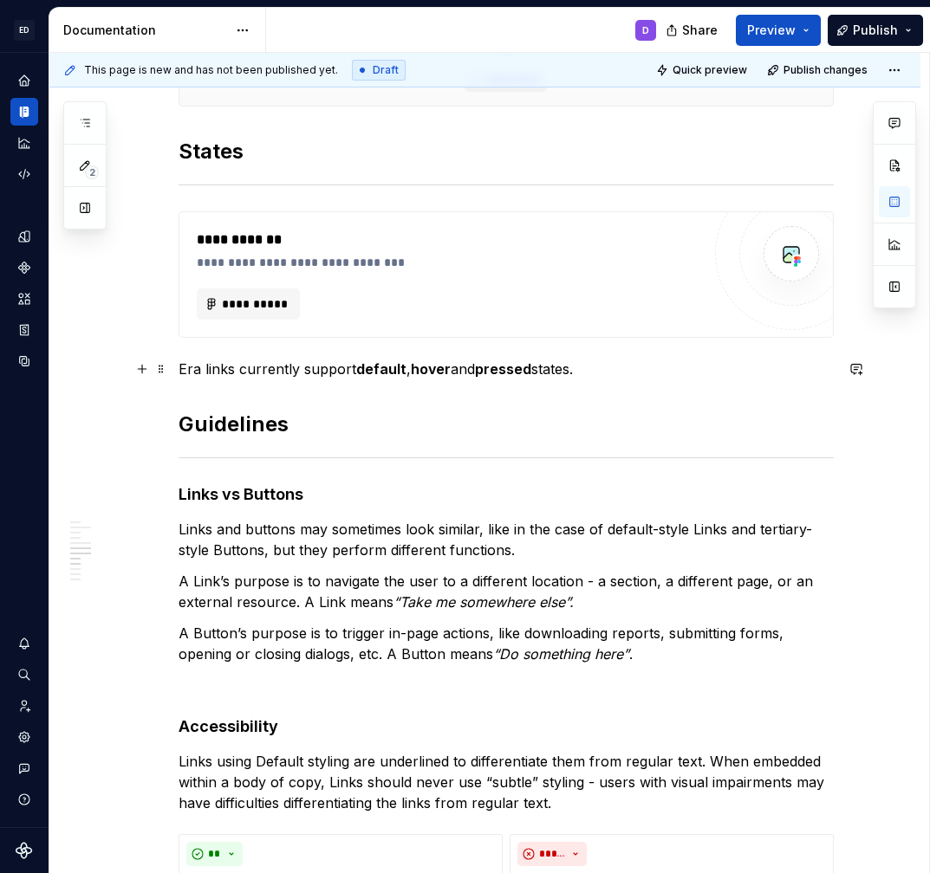
click at [253, 373] on p "Era links currently support default , hover and pressed states." at bounding box center [505, 369] width 655 height 21
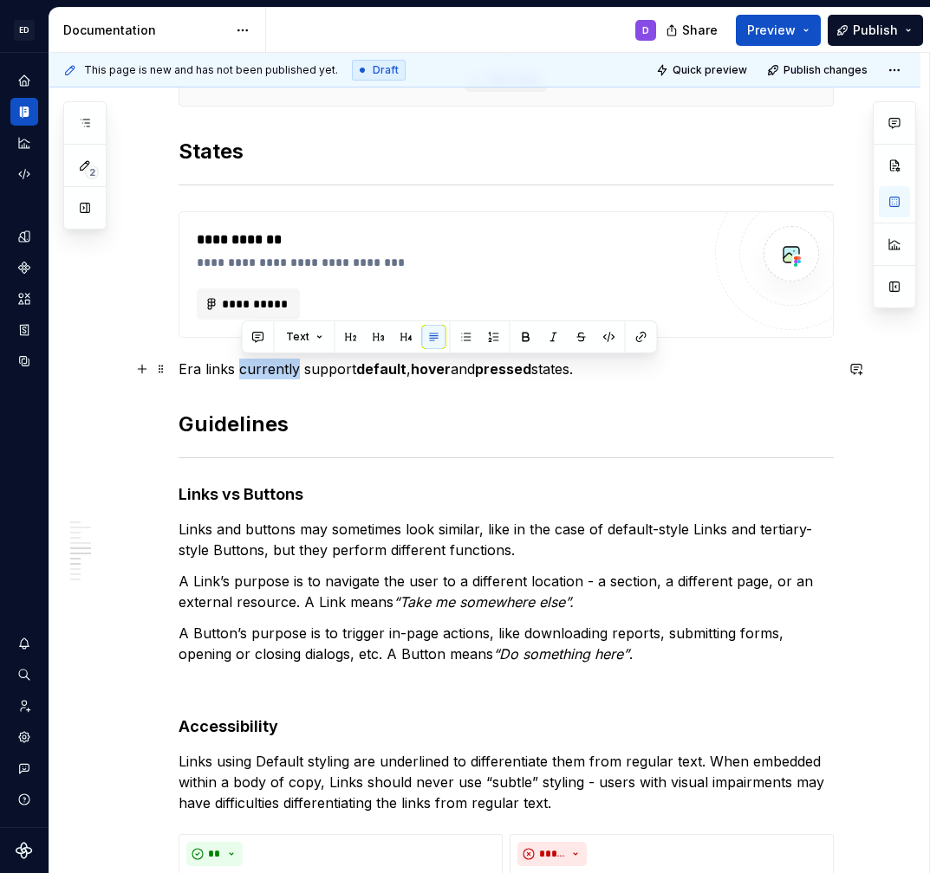
click at [253, 373] on p "Era links currently support default , hover and pressed states." at bounding box center [505, 369] width 655 height 21
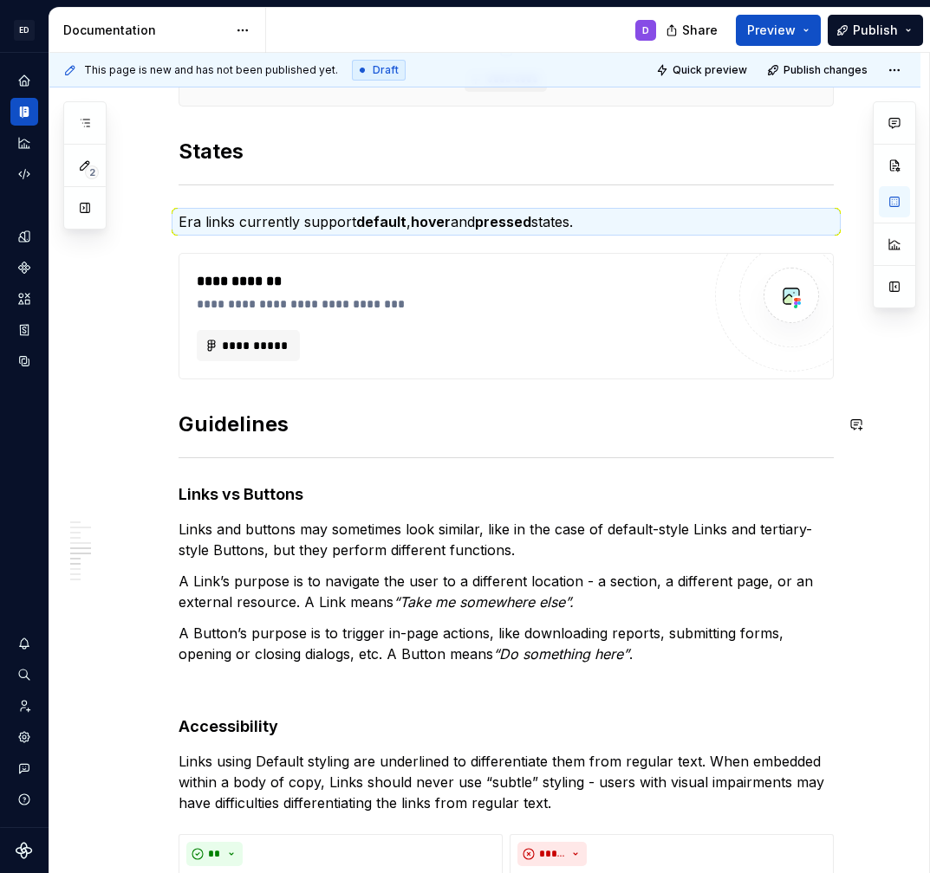
click at [245, 395] on div "**********" at bounding box center [505, 728] width 655 height 2405
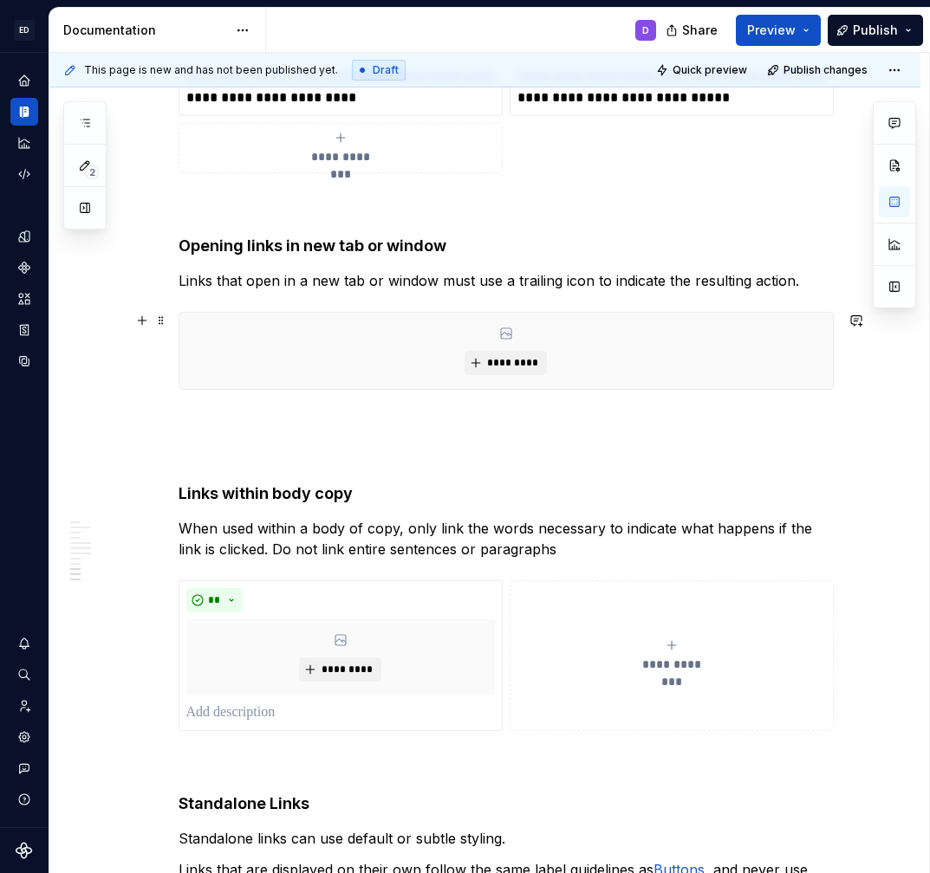
scroll to position [1748, 0]
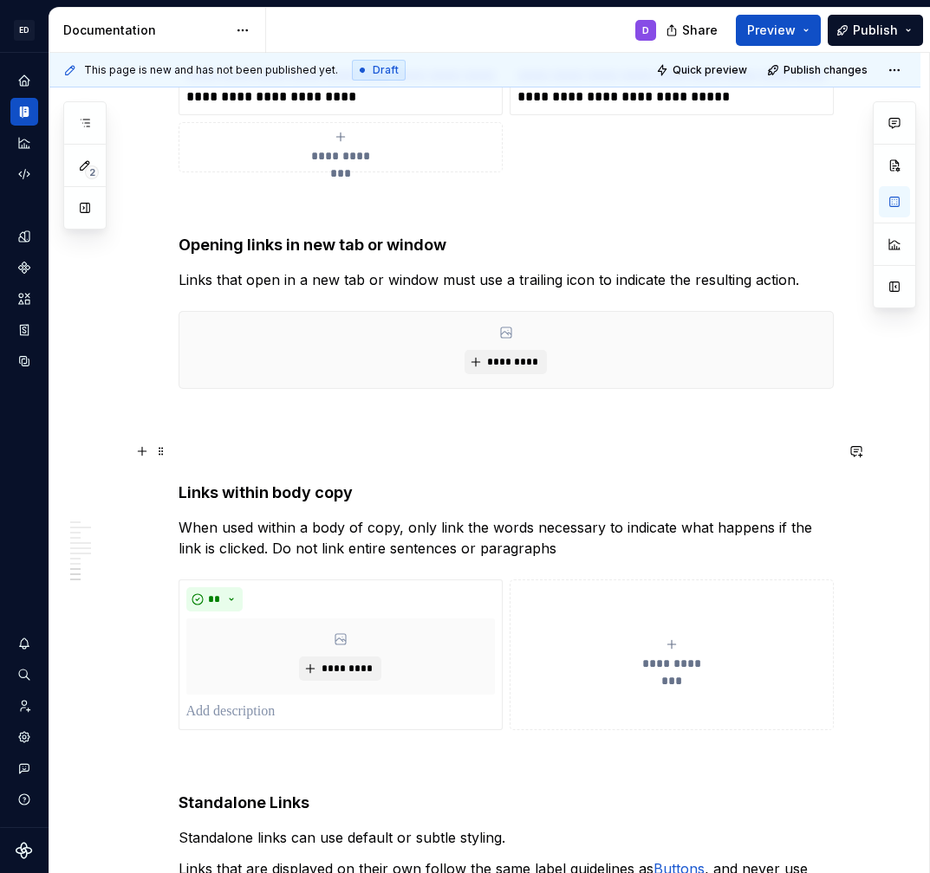
click at [210, 441] on p at bounding box center [505, 451] width 655 height 21
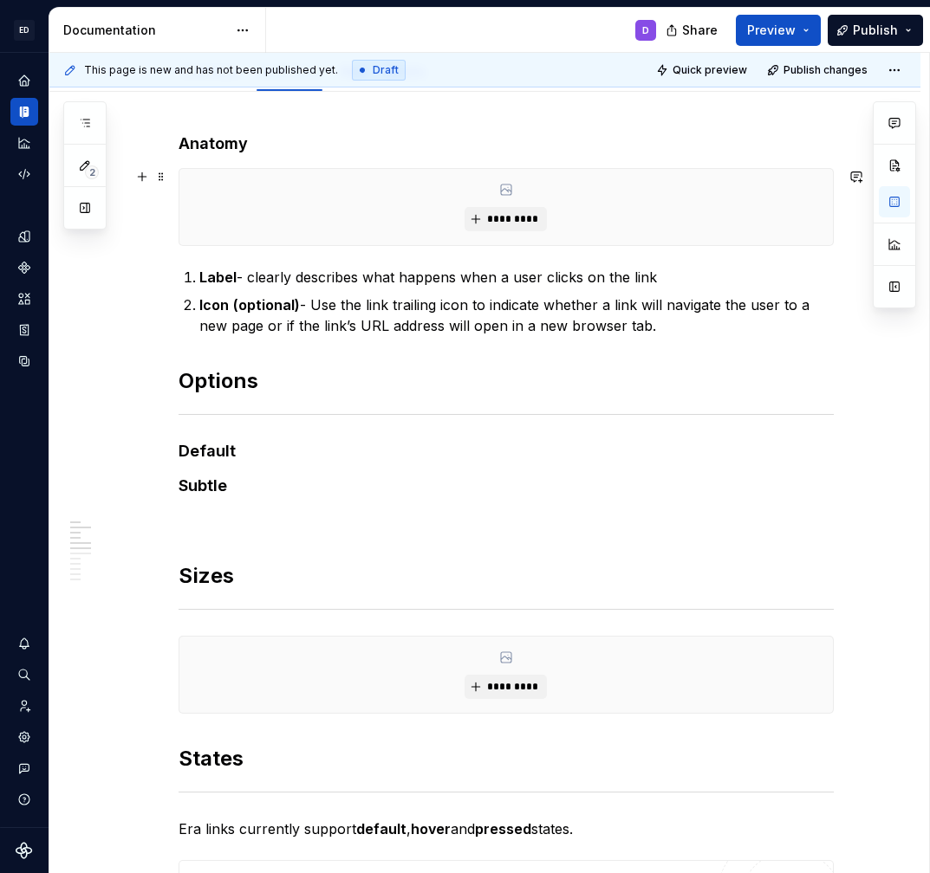
scroll to position [0, 0]
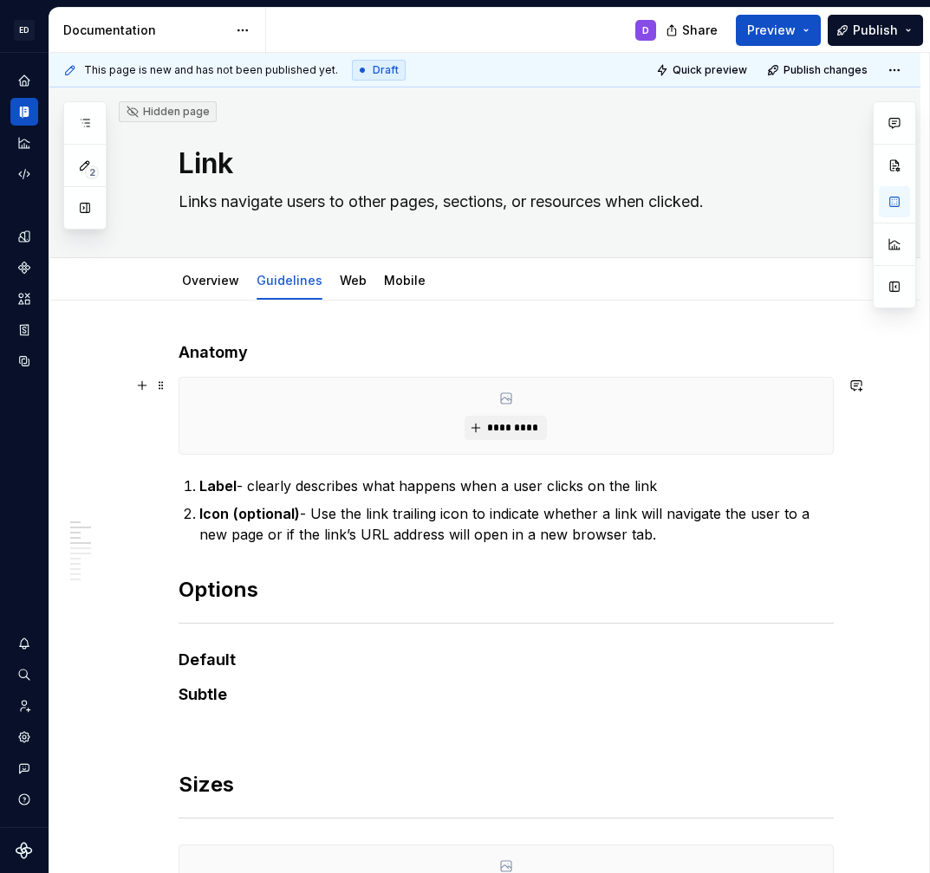
type textarea "*"
